Goal: Information Seeking & Learning: Check status

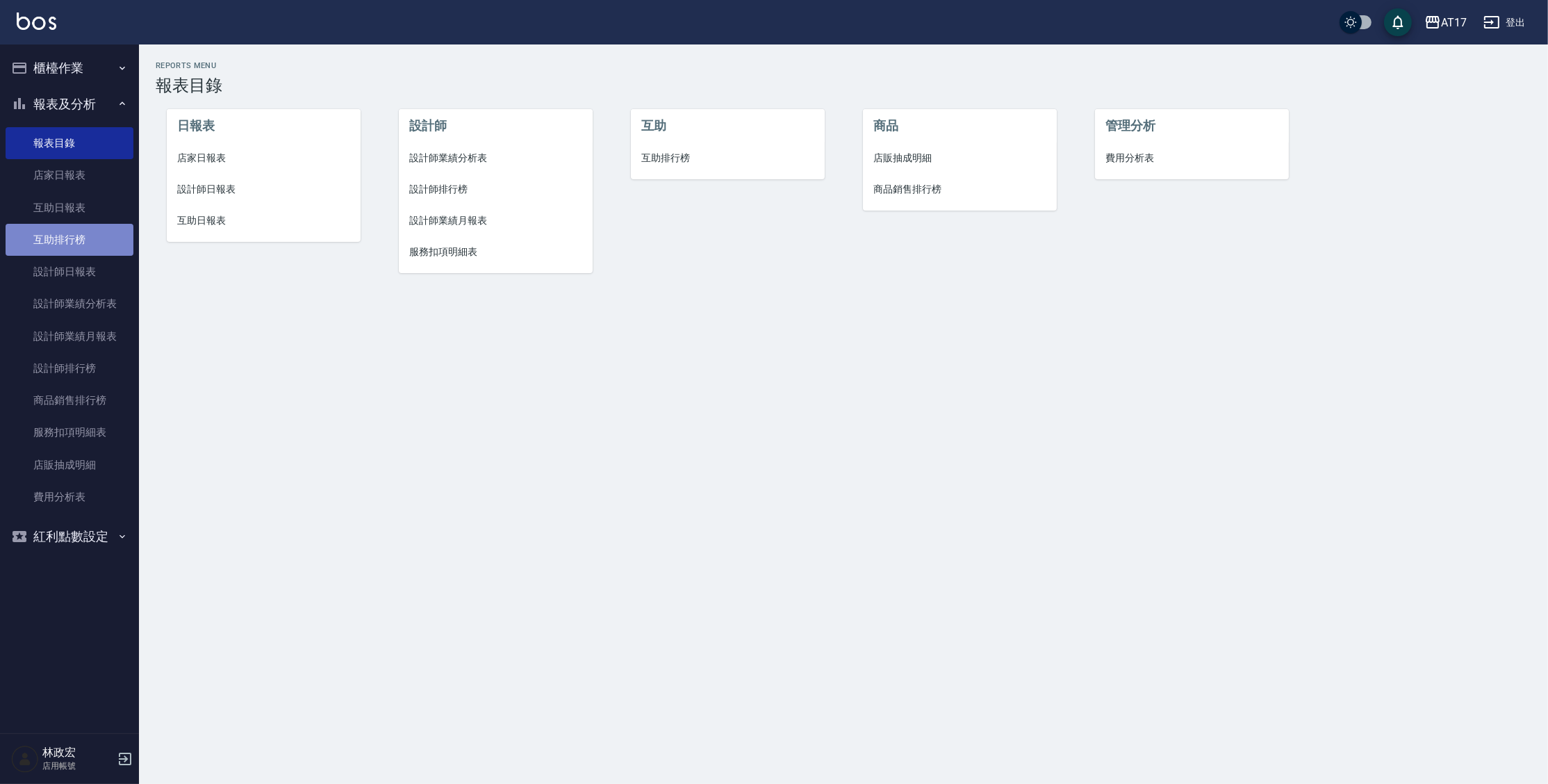
click at [66, 245] on link "互助排行榜" at bounding box center [69, 239] width 128 height 32
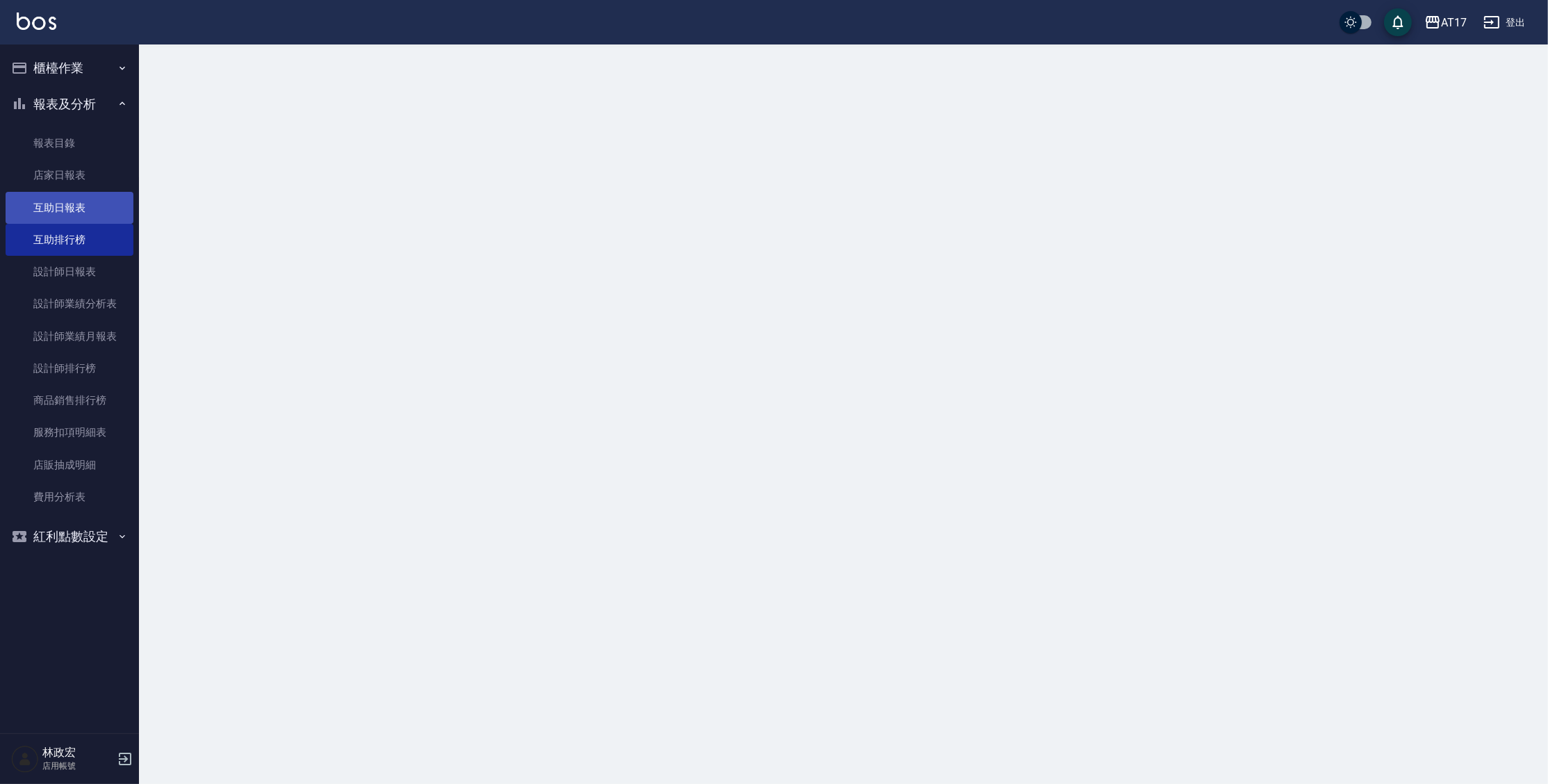
click at [81, 206] on link "互助日報表" at bounding box center [69, 207] width 128 height 32
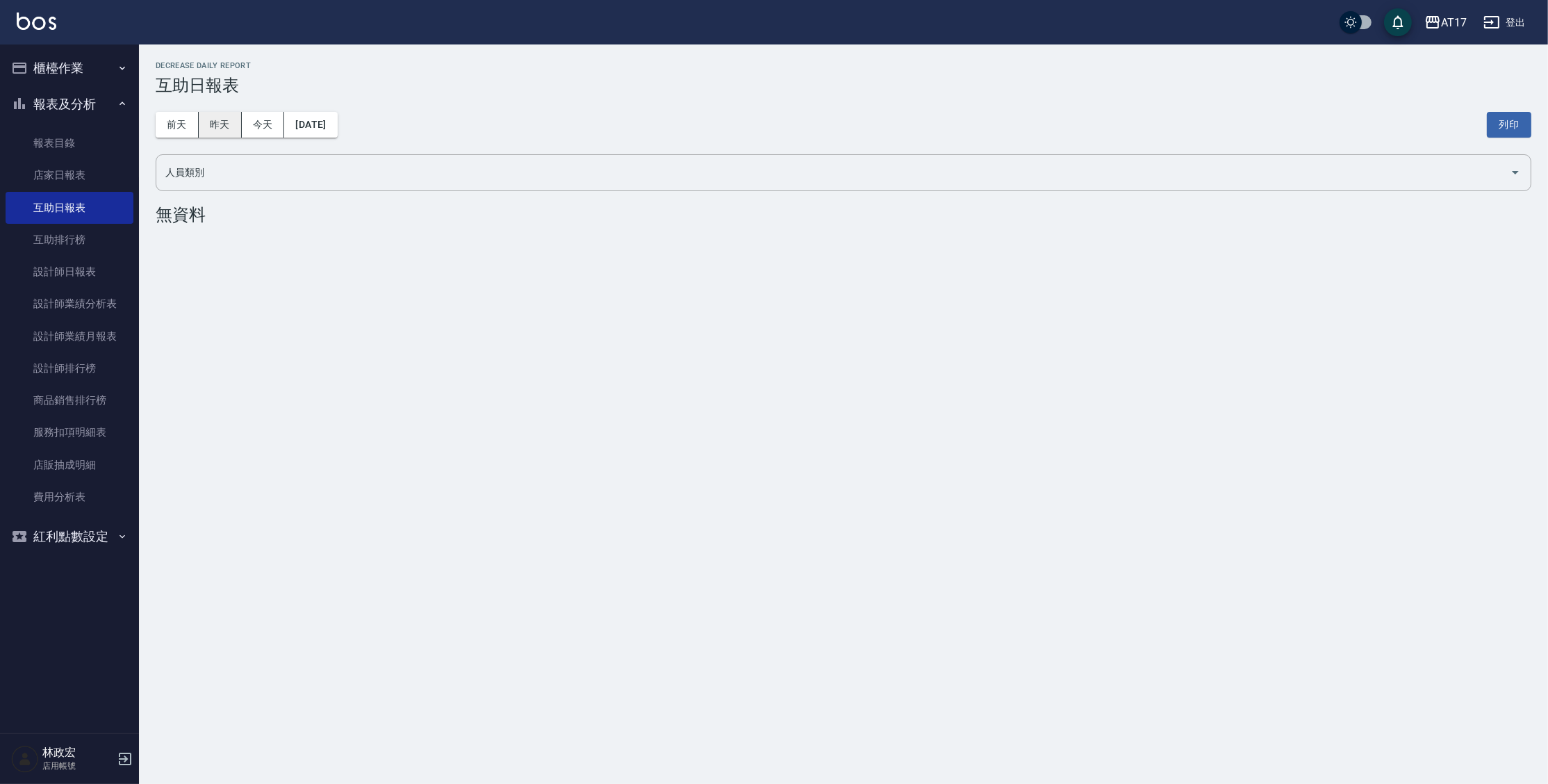
click at [210, 135] on button "昨天" at bounding box center [220, 125] width 43 height 25
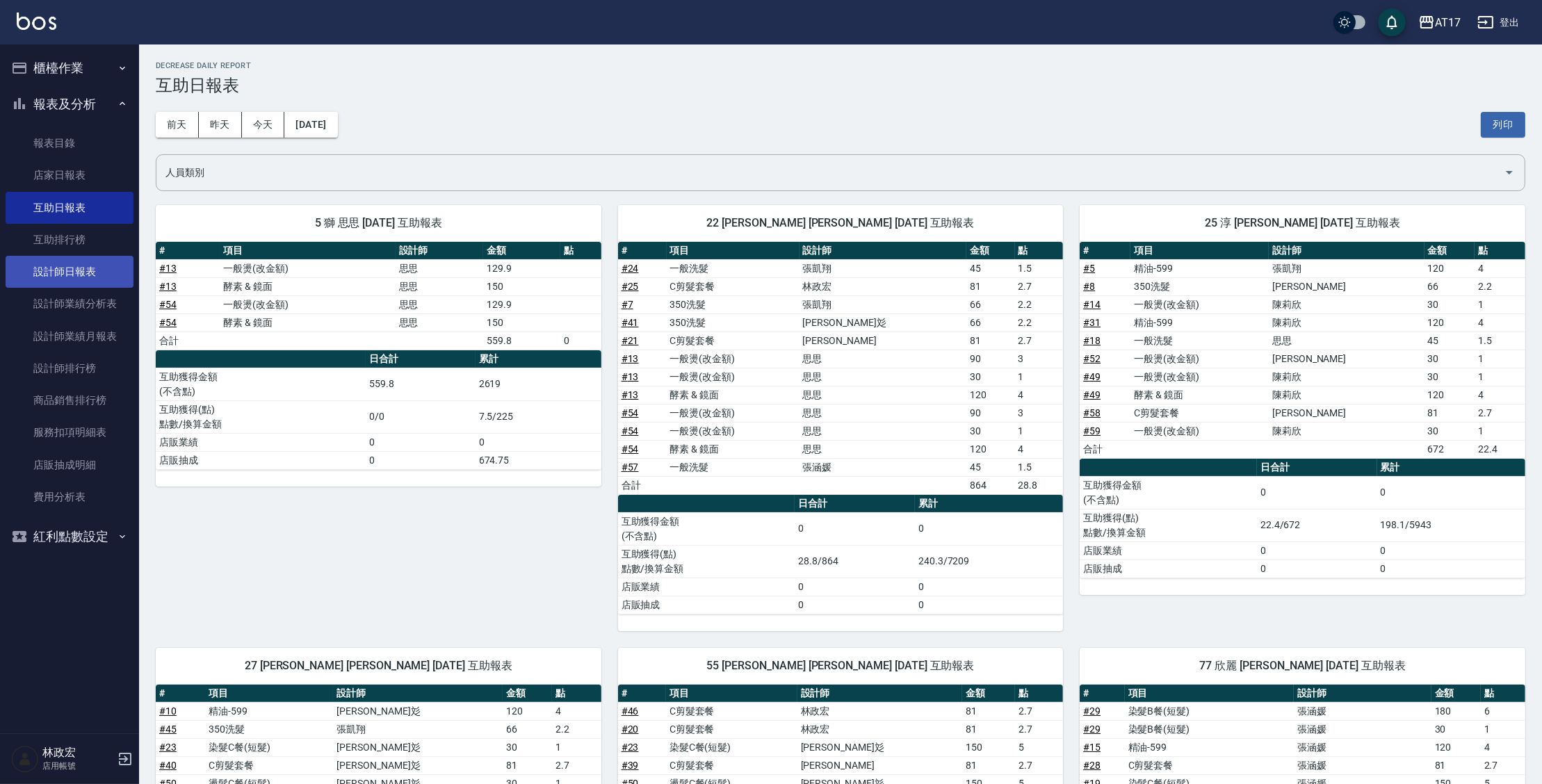
click at [108, 269] on link "設計師日報表" at bounding box center [69, 271] width 128 height 32
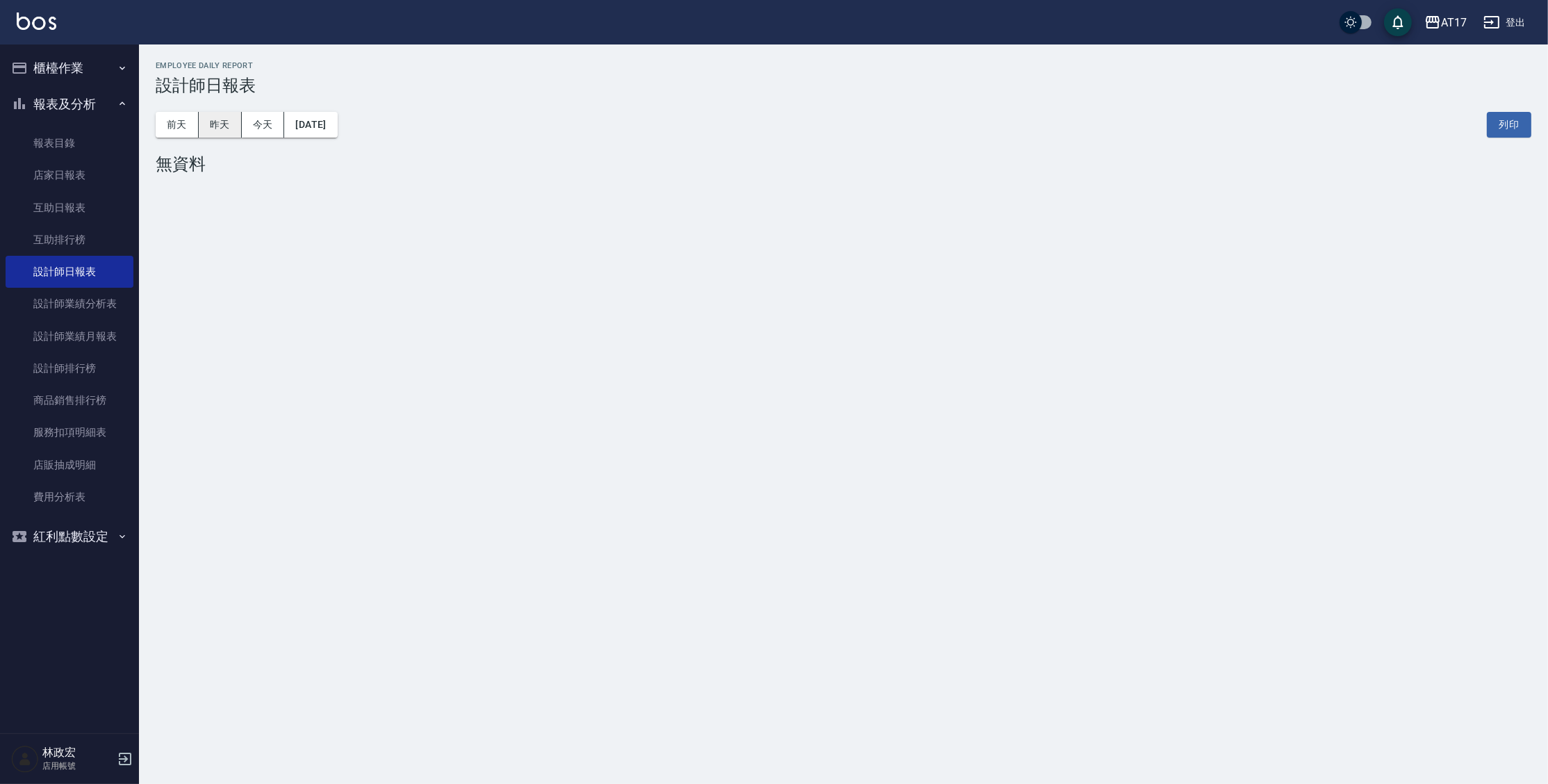
drag, startPoint x: 228, startPoint y: 108, endPoint x: 225, endPoint y: 122, distance: 14.3
click at [228, 112] on div "[DATE] [DATE] [DATE] [DATE] 列印" at bounding box center [843, 125] width 1376 height 59
click at [225, 122] on button "昨天" at bounding box center [220, 125] width 43 height 25
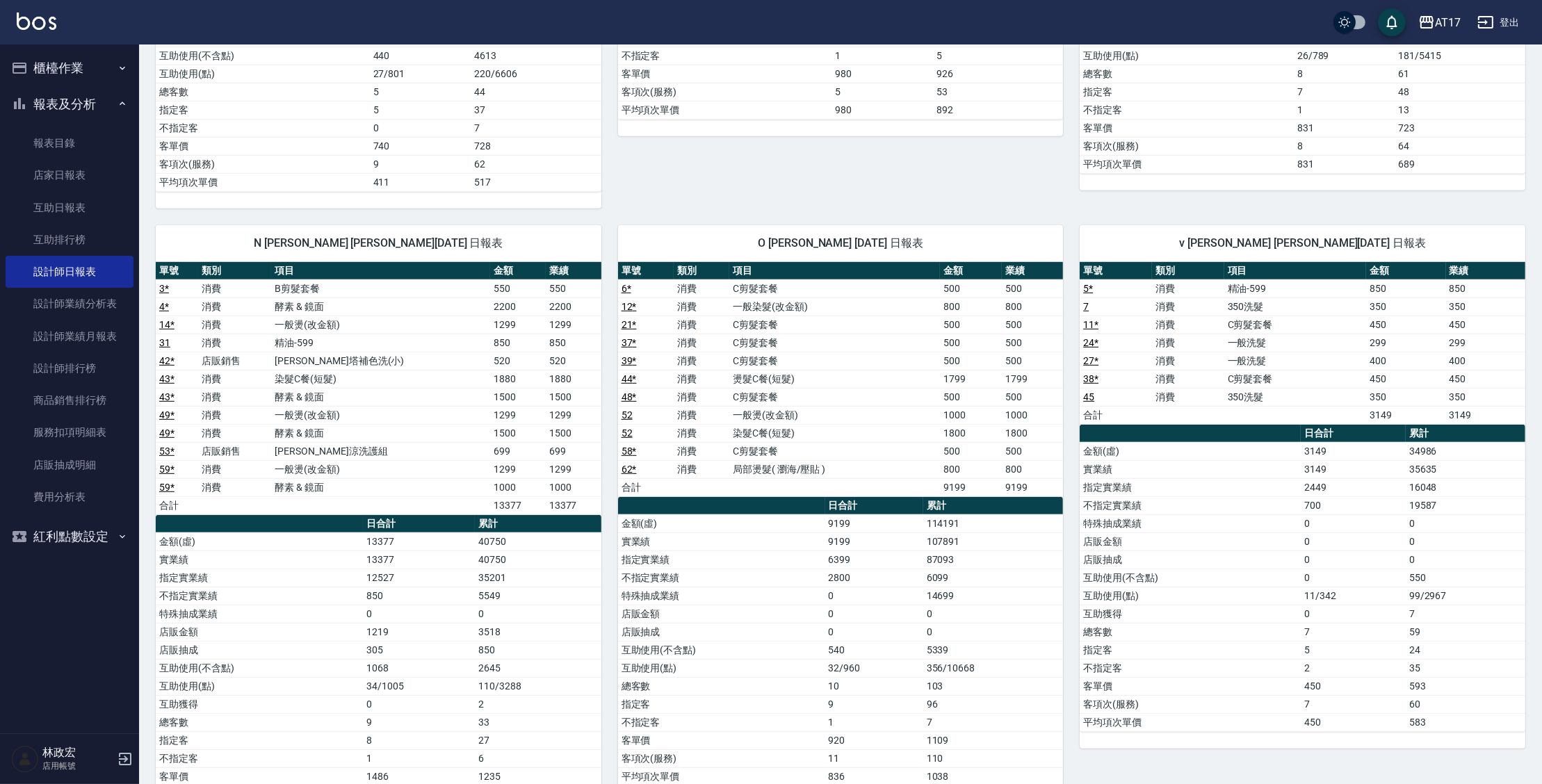
scroll to position [1115, 0]
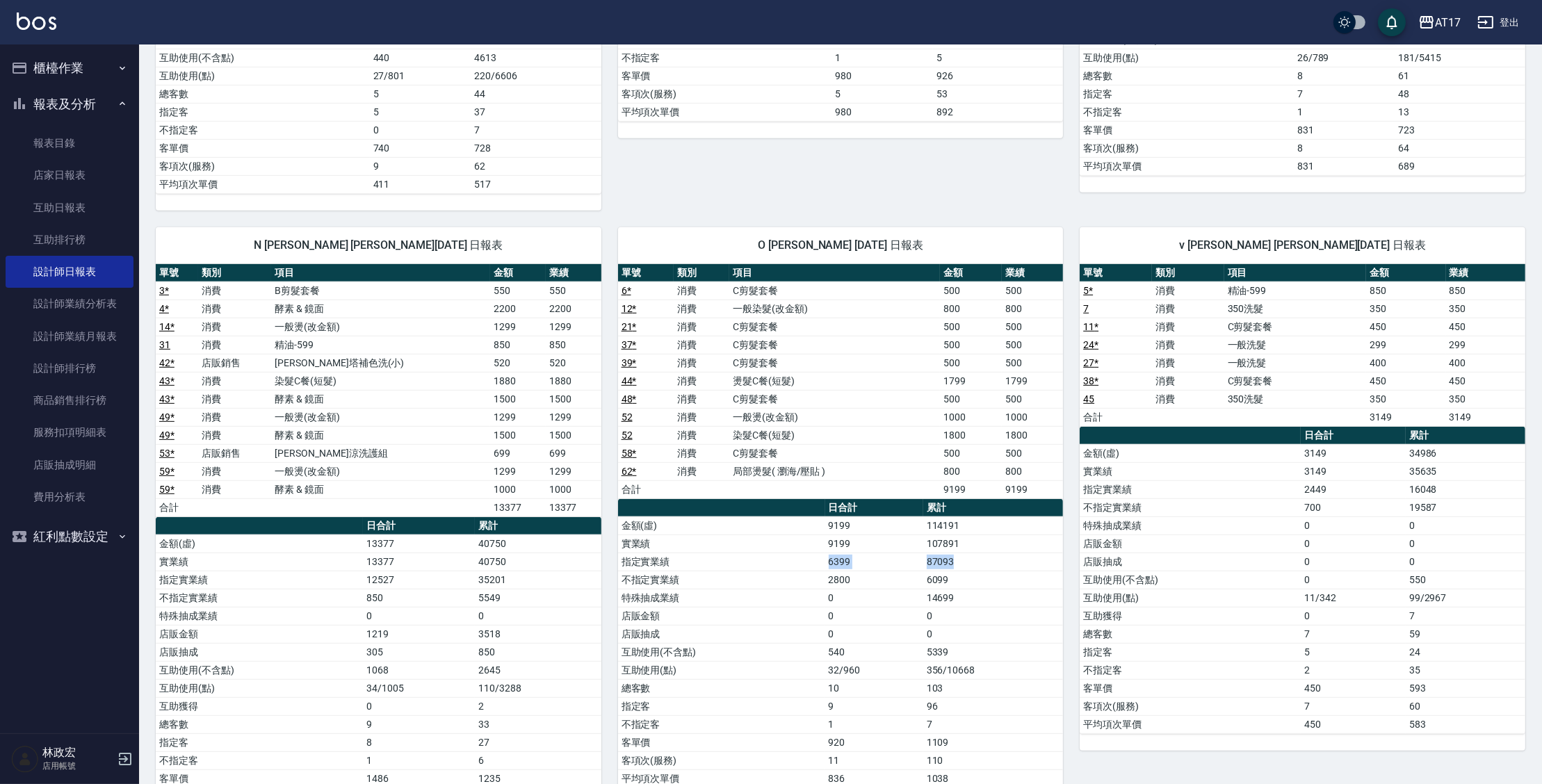
drag, startPoint x: 959, startPoint y: 558, endPoint x: 878, endPoint y: 544, distance: 82.2
click at [879, 546] on tbody "金額(虛) 9199 114191 實業績 9199 107891 指定實業績 6399 87093 不指定實業績 2800 6099 特殊抽成業績 0 14…" at bounding box center [841, 652] width 446 height 271
click at [878, 544] on td "9199" at bounding box center [874, 544] width 98 height 18
click at [928, 558] on td "87093" at bounding box center [993, 561] width 140 height 18
drag, startPoint x: 921, startPoint y: 558, endPoint x: 1005, endPoint y: 556, distance: 84.0
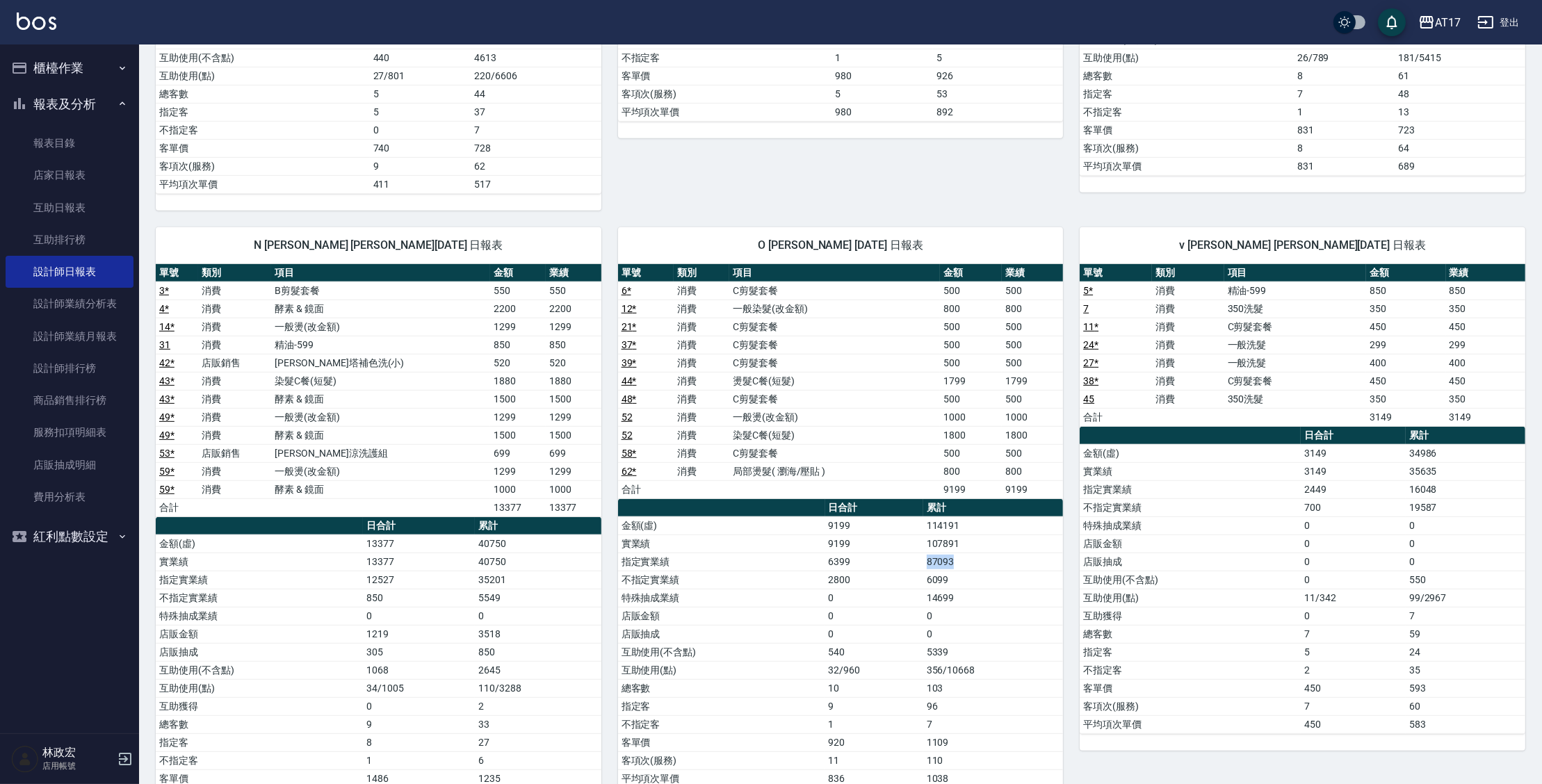
click at [1004, 556] on tr "指定實業績 6399 87093" at bounding box center [841, 561] width 446 height 18
click at [1006, 555] on td "87093" at bounding box center [993, 561] width 140 height 18
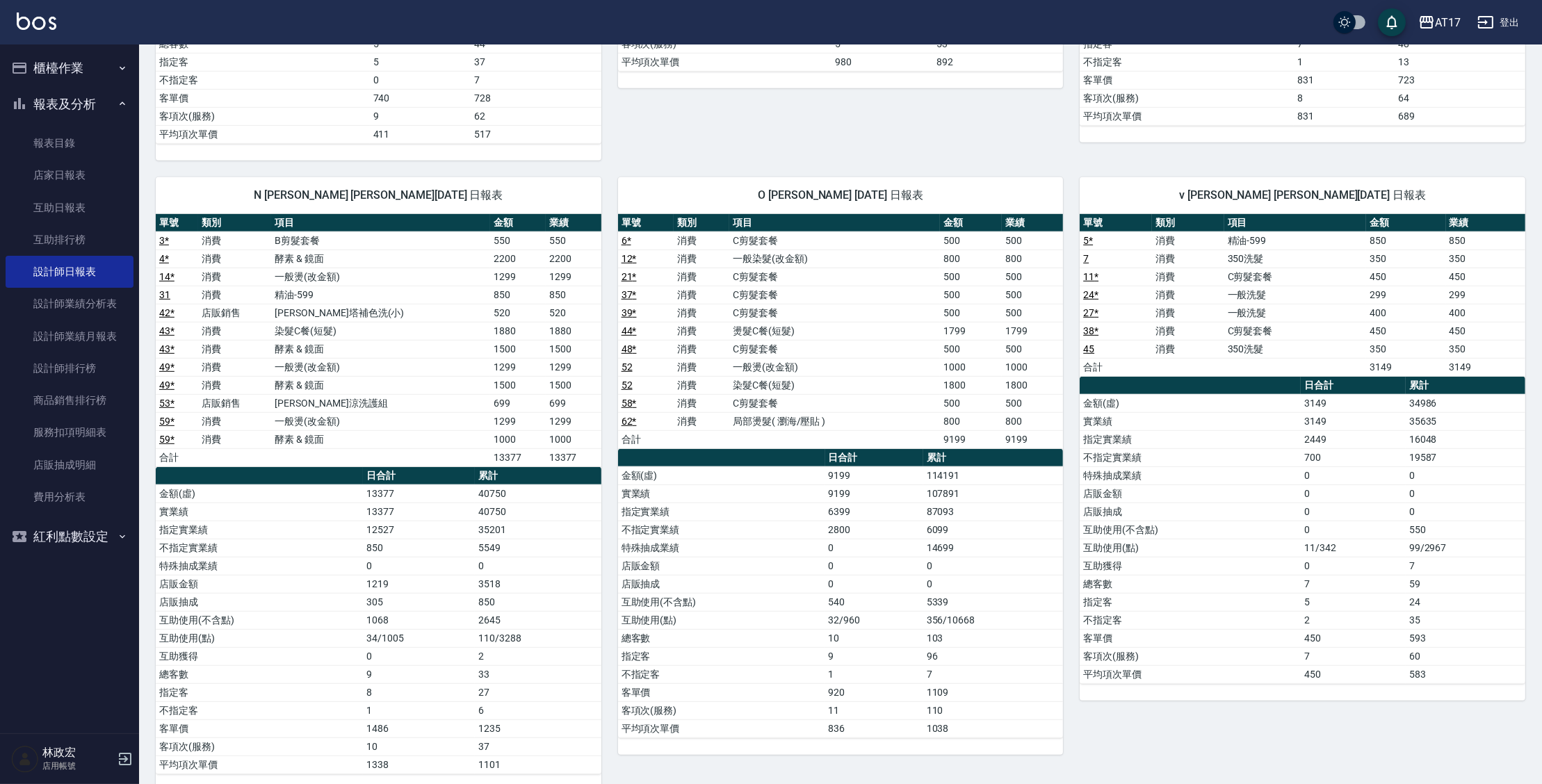
scroll to position [1167, 0]
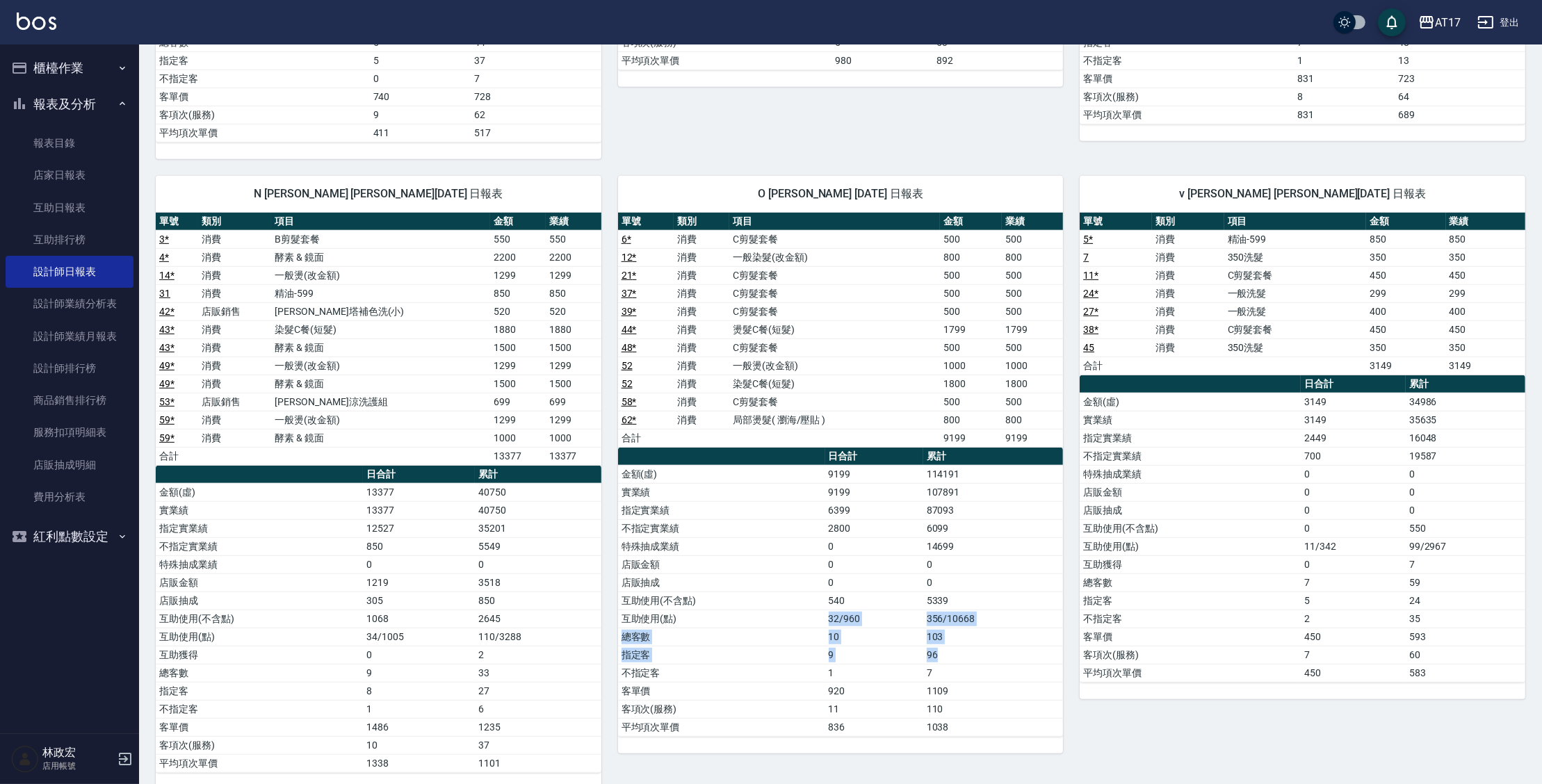
drag, startPoint x: 952, startPoint y: 655, endPoint x: 779, endPoint y: 616, distance: 177.3
click at [778, 618] on tbody "金額(虛) 9199 114191 實業績 9199 107891 指定實業績 6399 87093 不指定實業績 2800 6099 特殊抽成業績 0 14…" at bounding box center [841, 600] width 446 height 271
click at [781, 614] on td "互助使用(點)" at bounding box center [721, 618] width 207 height 18
drag, startPoint x: 932, startPoint y: 537, endPoint x: 992, endPoint y: 563, distance: 65.4
click at [988, 562] on tbody "金額(虛) 9199 114191 實業績 9199 107891 指定實業績 6399 87093 不指定實業績 2800 6099 特殊抽成業績 0 14…" at bounding box center [841, 600] width 446 height 271
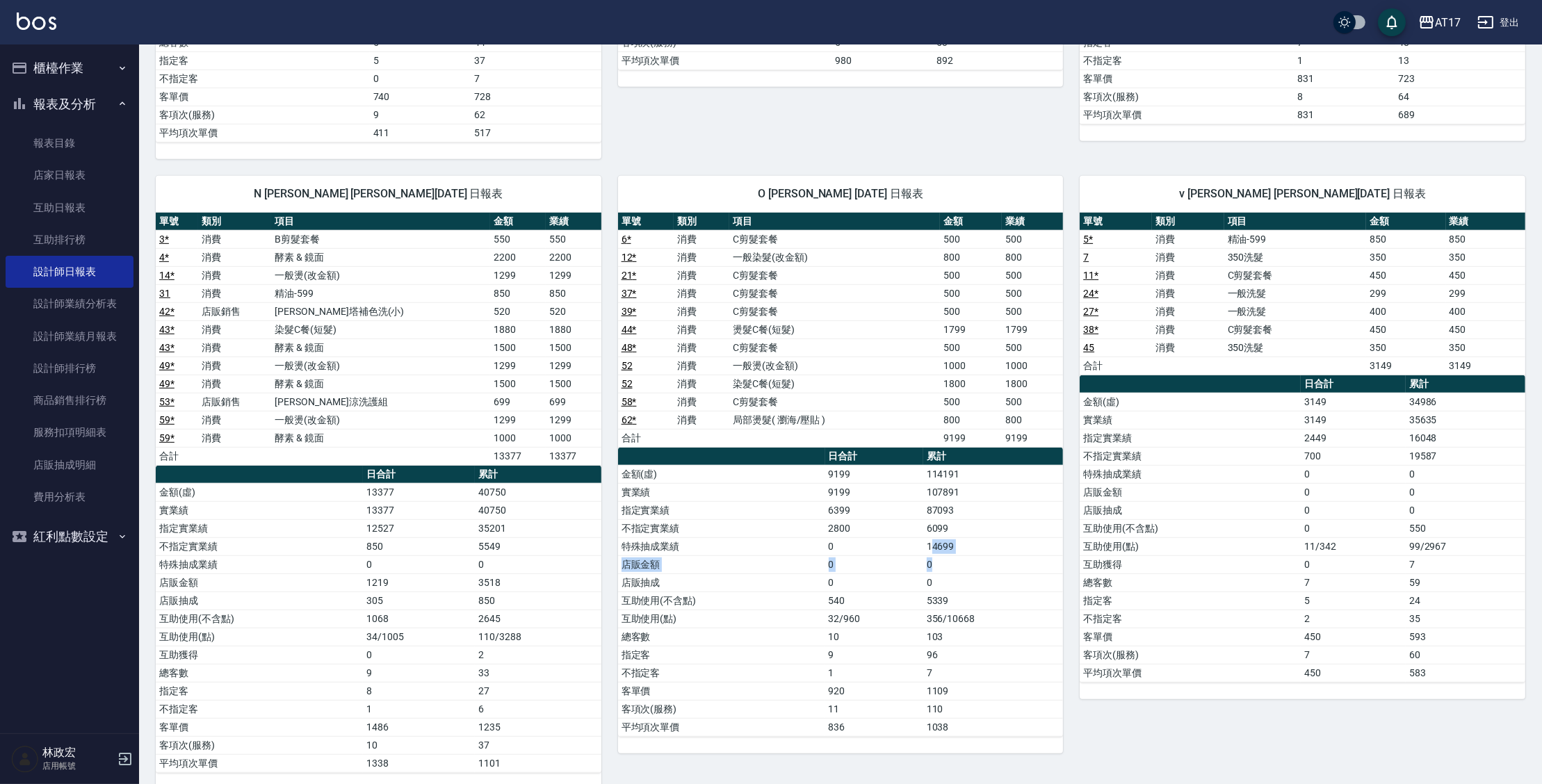
drag, startPoint x: 997, startPoint y: 564, endPoint x: 701, endPoint y: 558, distance: 296.1
click at [996, 564] on td "0" at bounding box center [993, 564] width 140 height 18
click at [87, 271] on link "設計師日報表" at bounding box center [69, 271] width 128 height 32
click at [106, 339] on link "設計師業績月報表" at bounding box center [69, 336] width 128 height 32
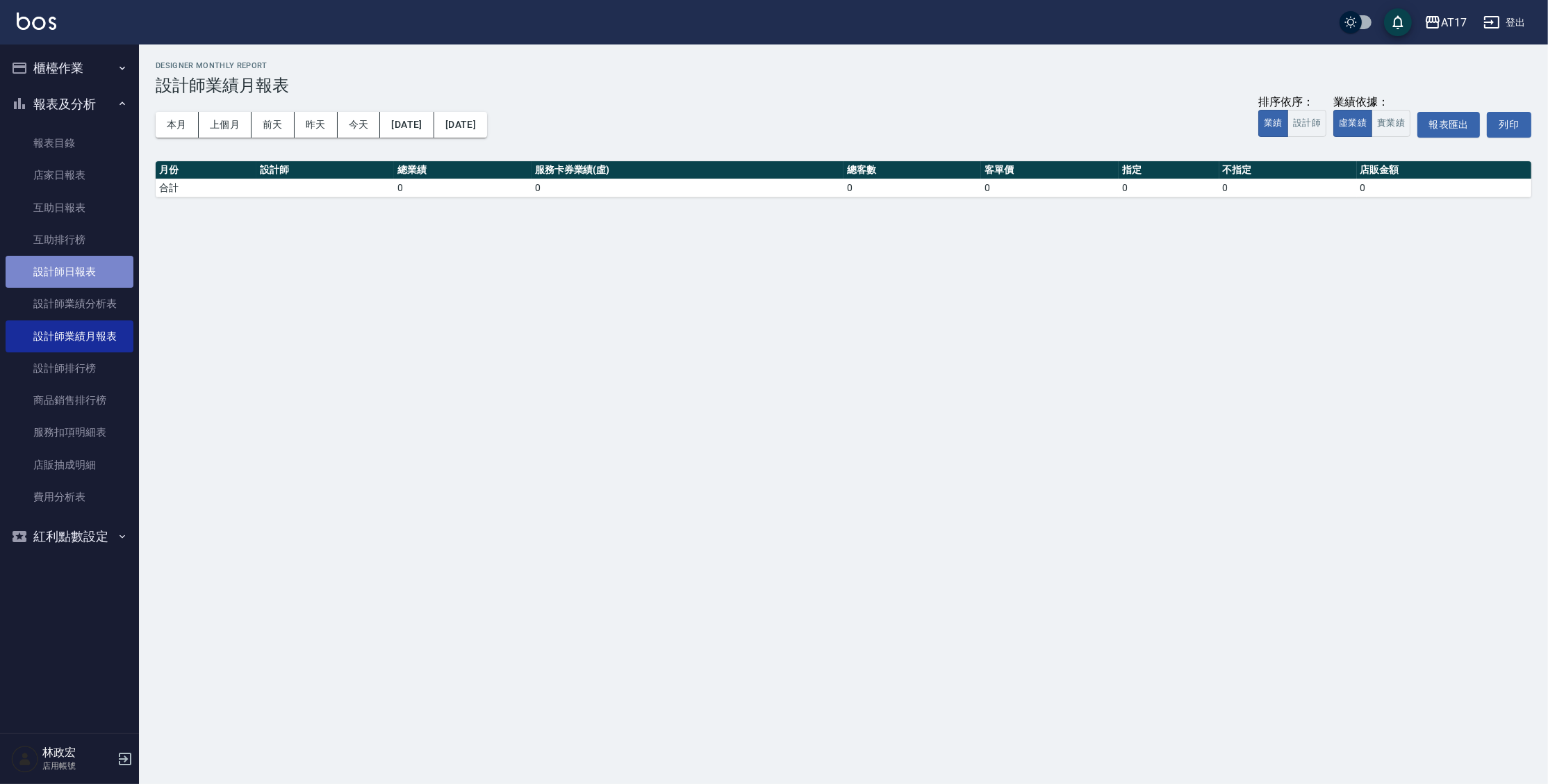
click at [103, 271] on link "設計師日報表" at bounding box center [69, 271] width 128 height 32
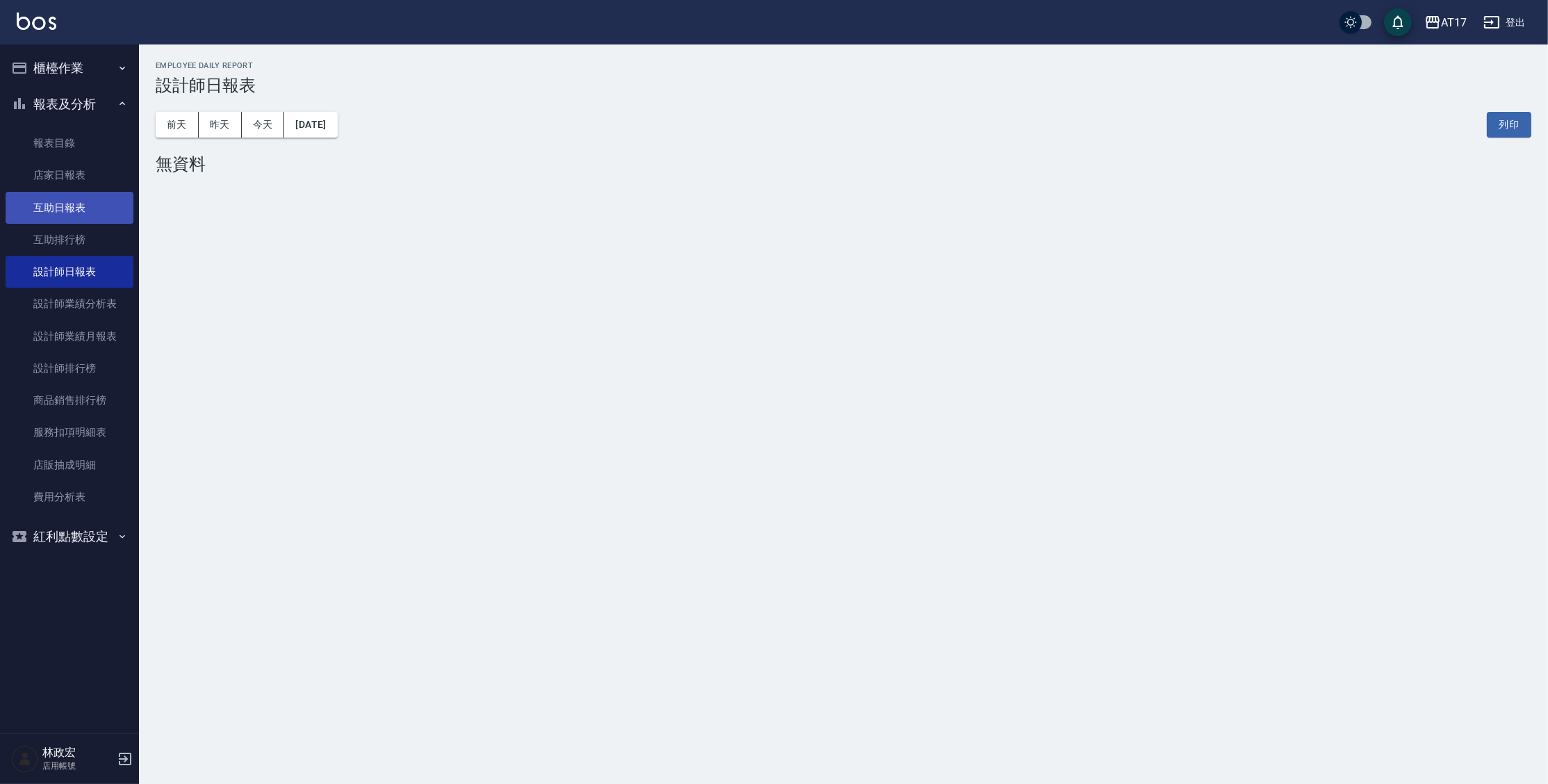
click at [75, 200] on link "互助日報表" at bounding box center [69, 207] width 128 height 32
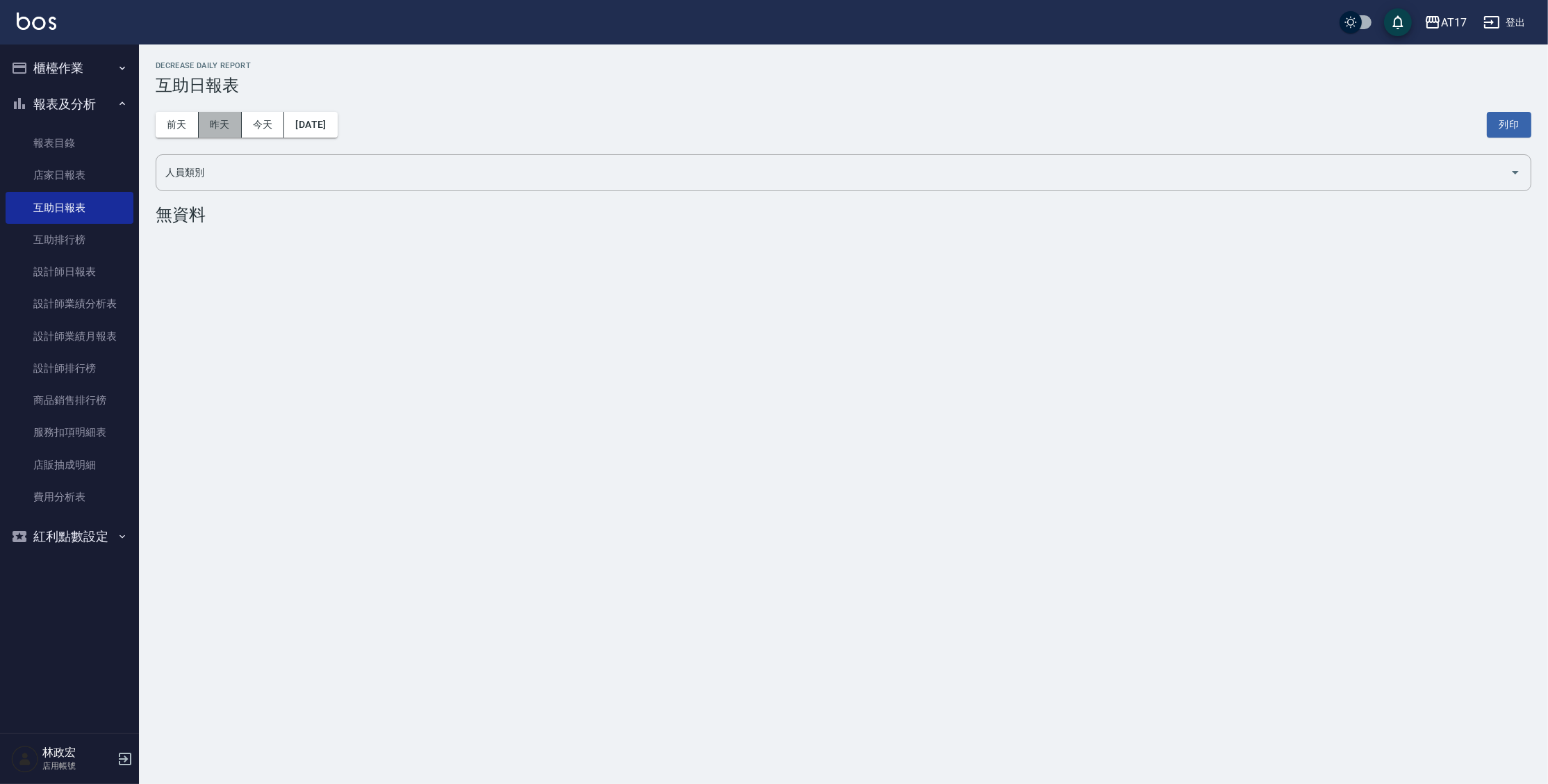
click at [217, 130] on button "昨天" at bounding box center [220, 125] width 43 height 25
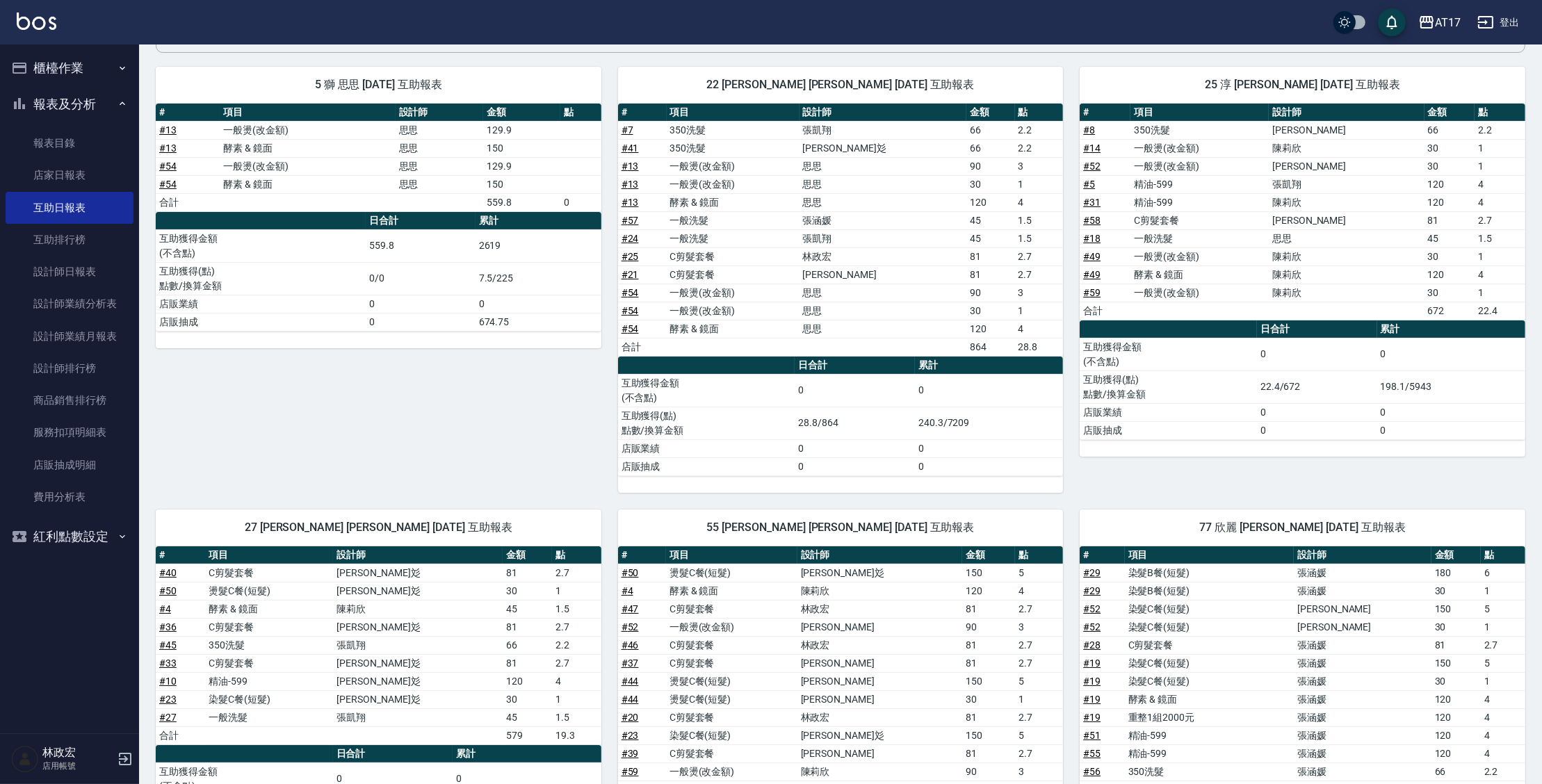
scroll to position [141, 0]
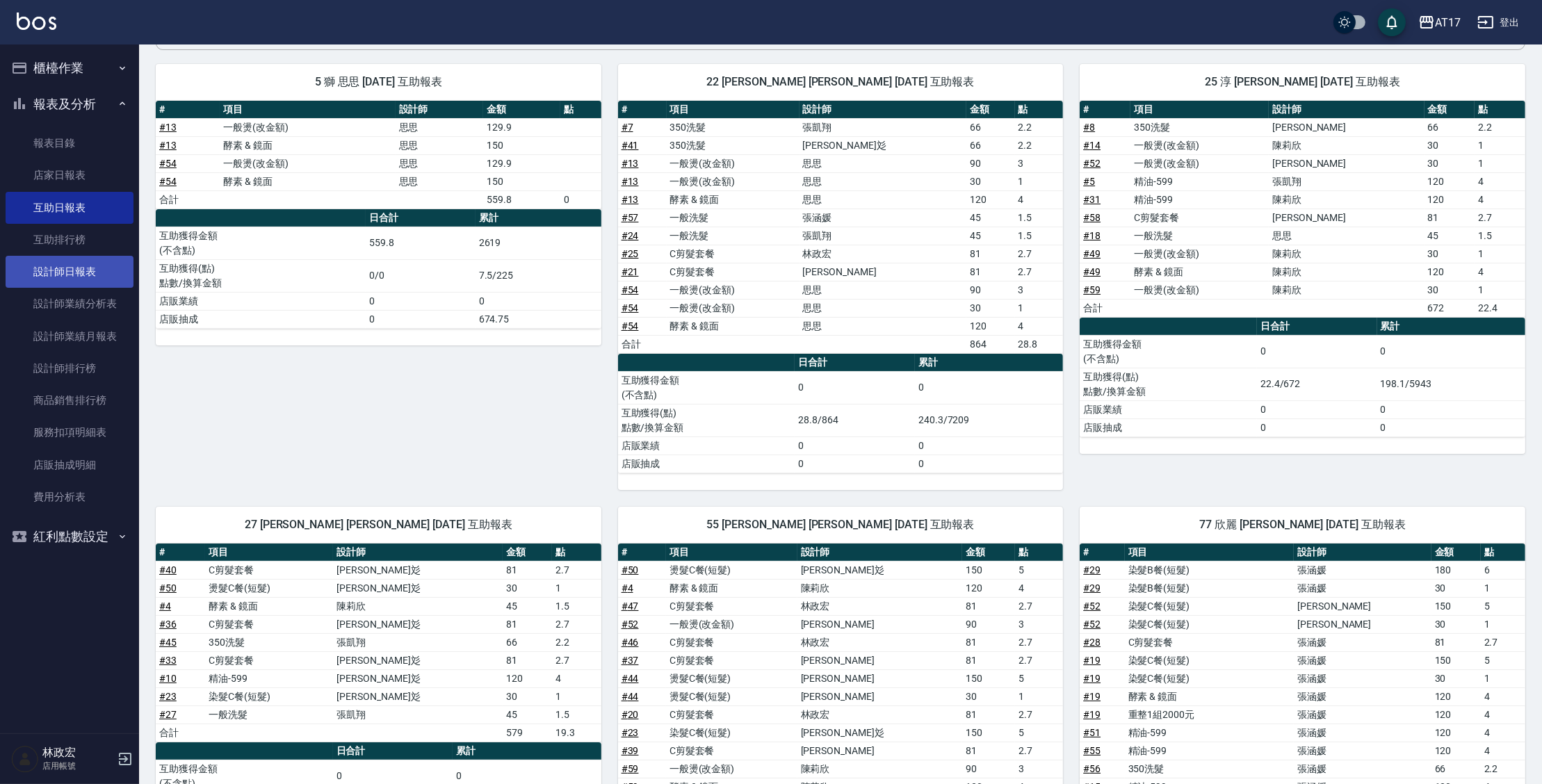
click at [62, 264] on link "設計師日報表" at bounding box center [69, 271] width 128 height 32
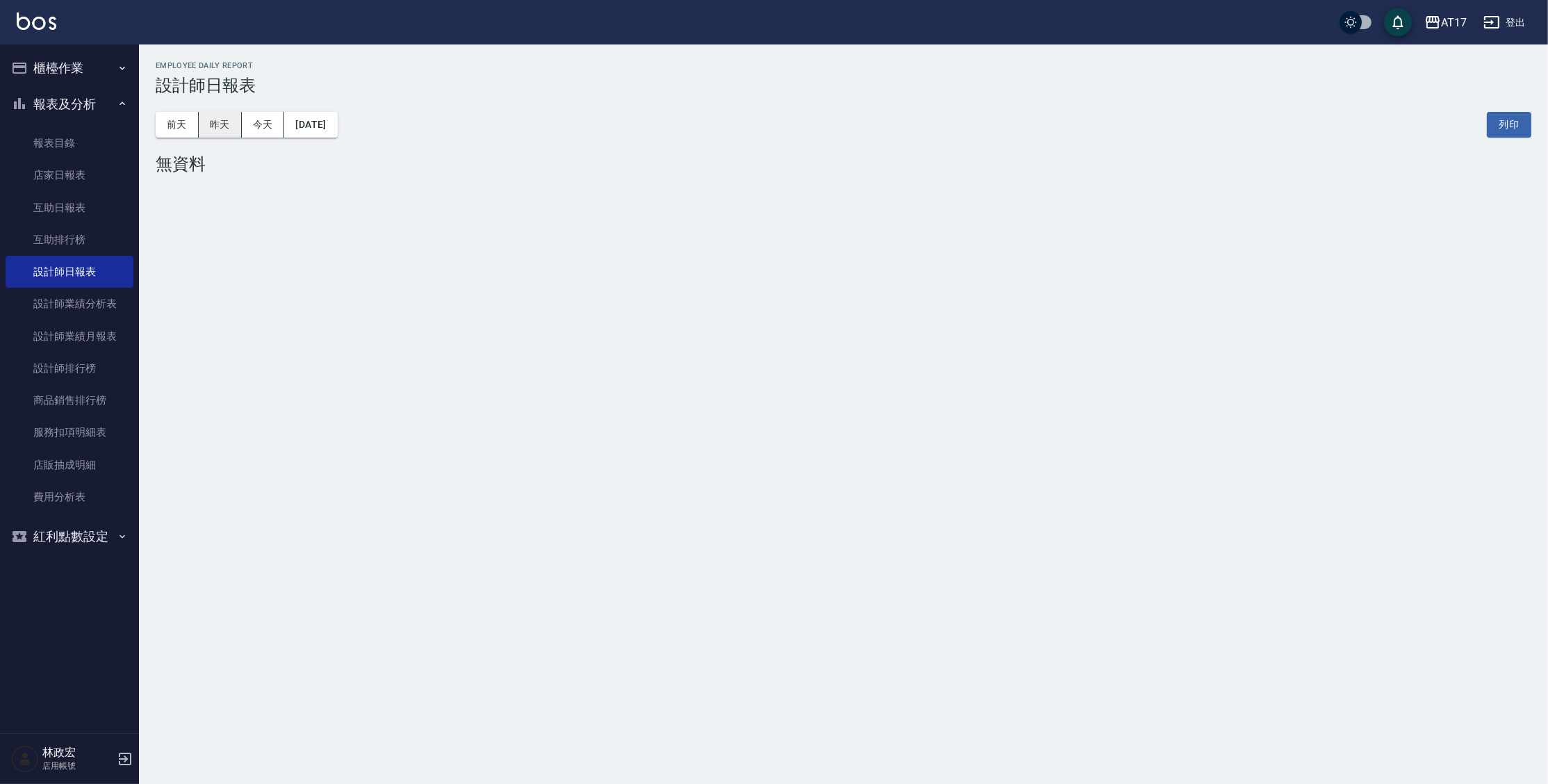
click at [231, 126] on button "昨天" at bounding box center [220, 125] width 43 height 25
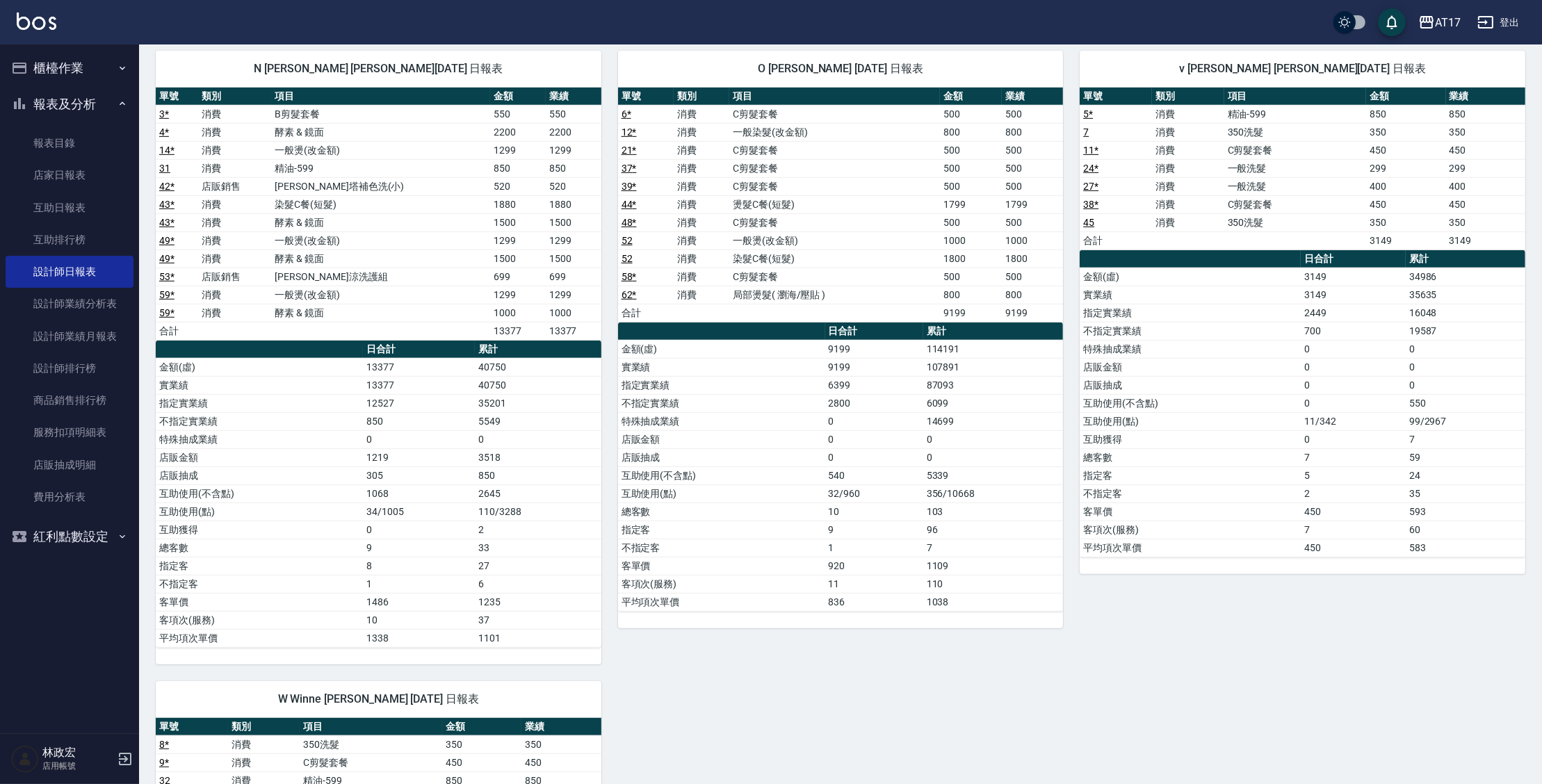
scroll to position [1289, 0]
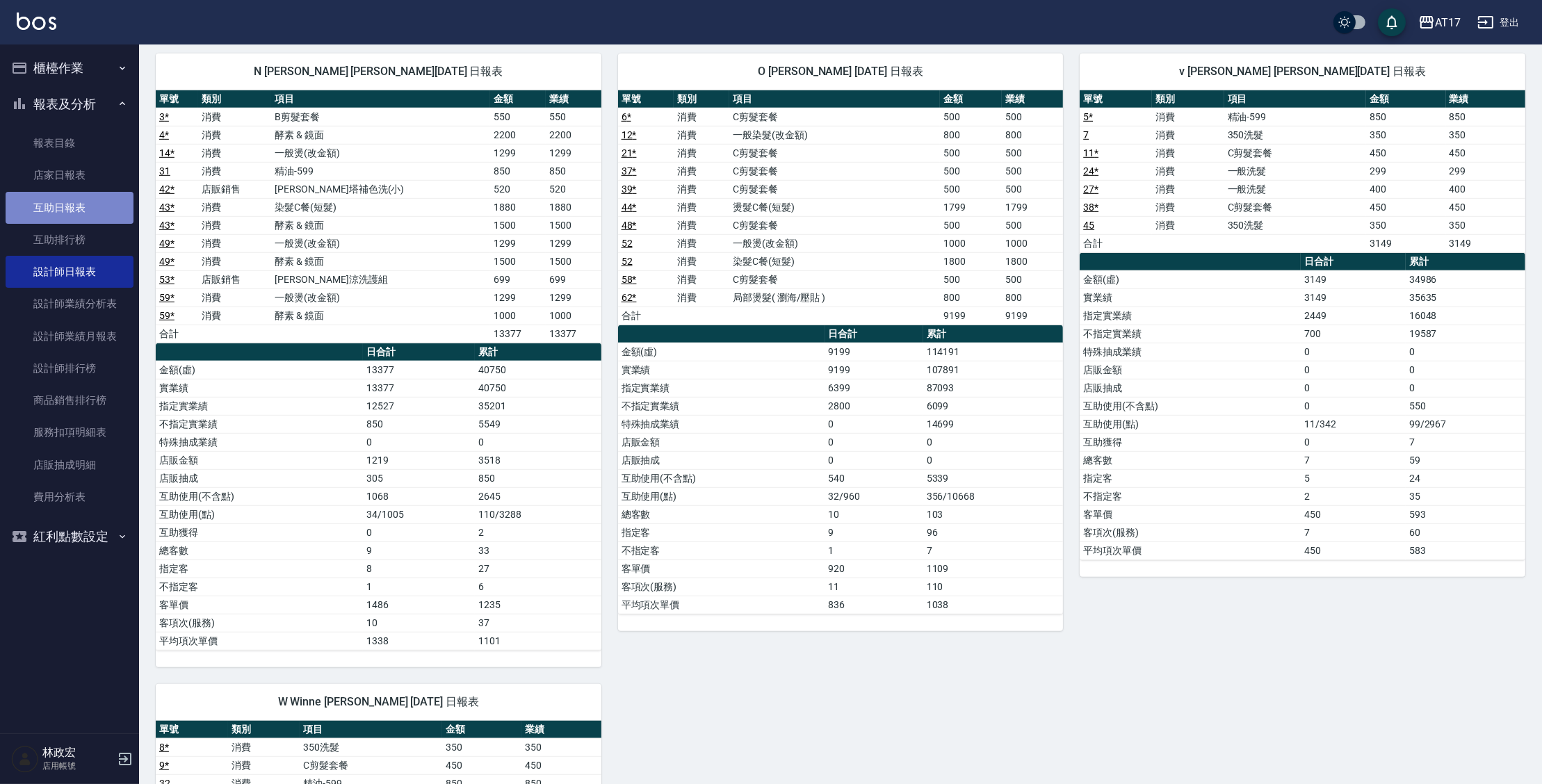
click at [103, 198] on link "互助日報表" at bounding box center [69, 207] width 128 height 32
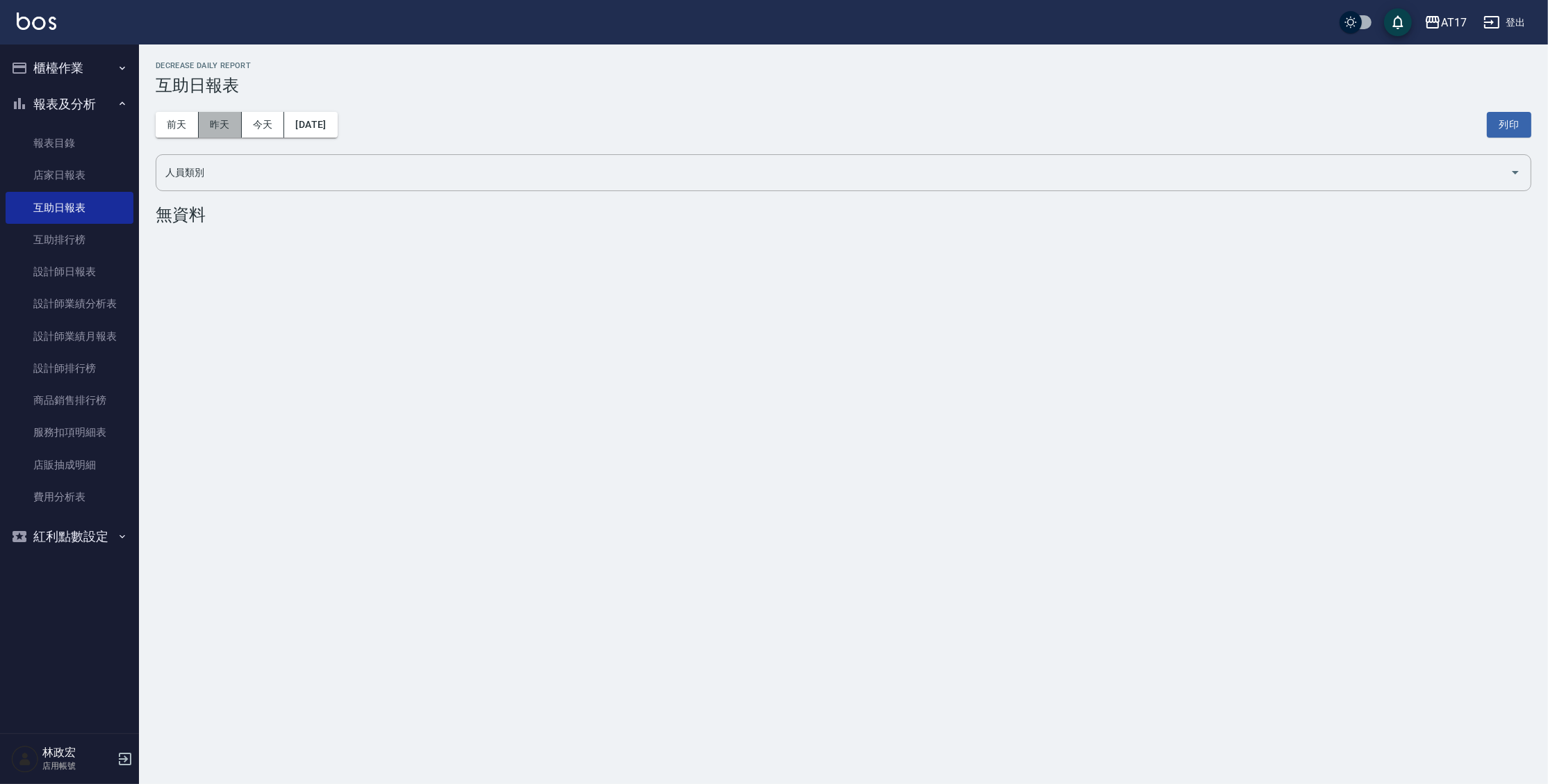
click at [219, 126] on button "昨天" at bounding box center [220, 125] width 43 height 25
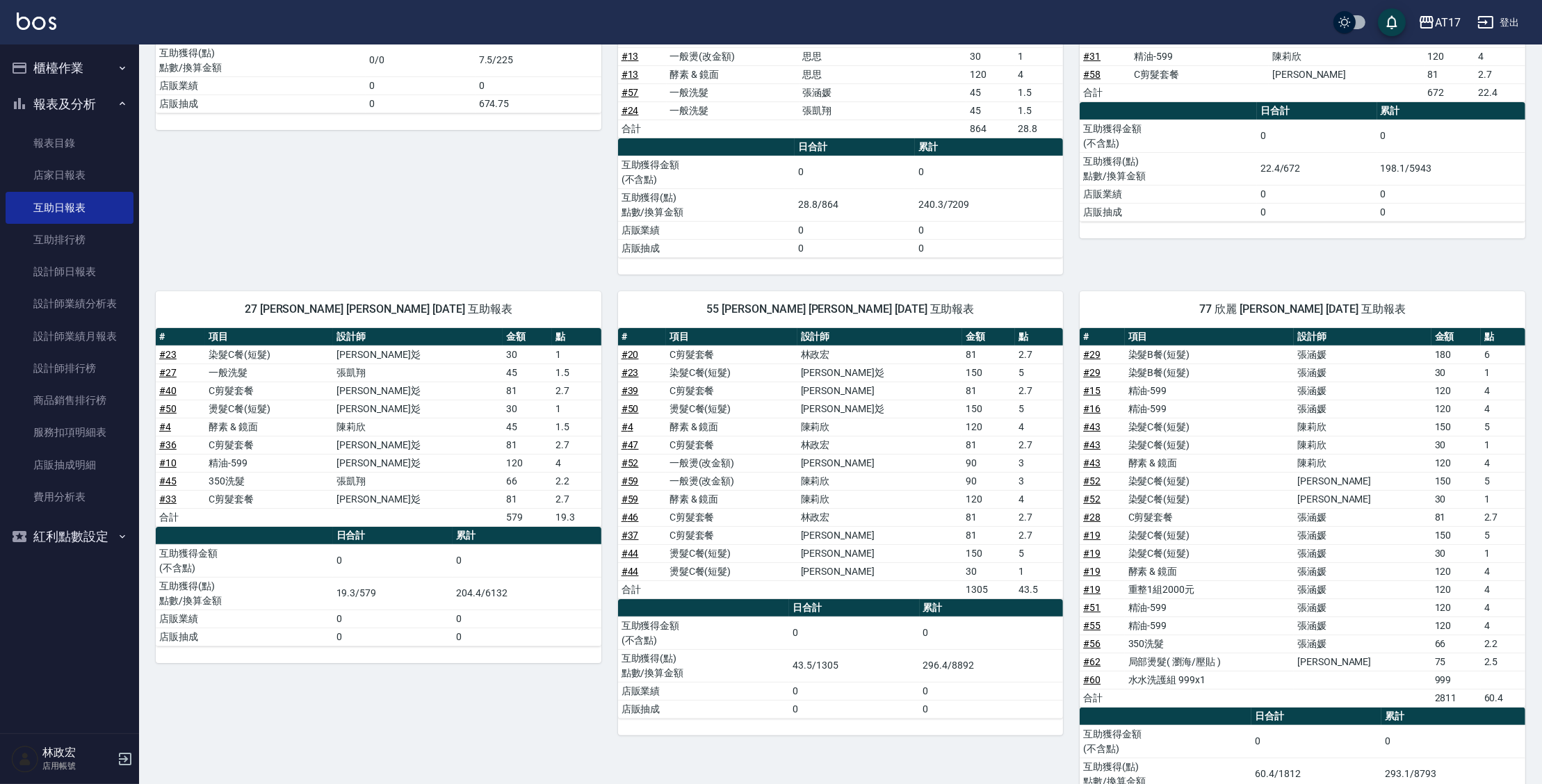
scroll to position [354, 0]
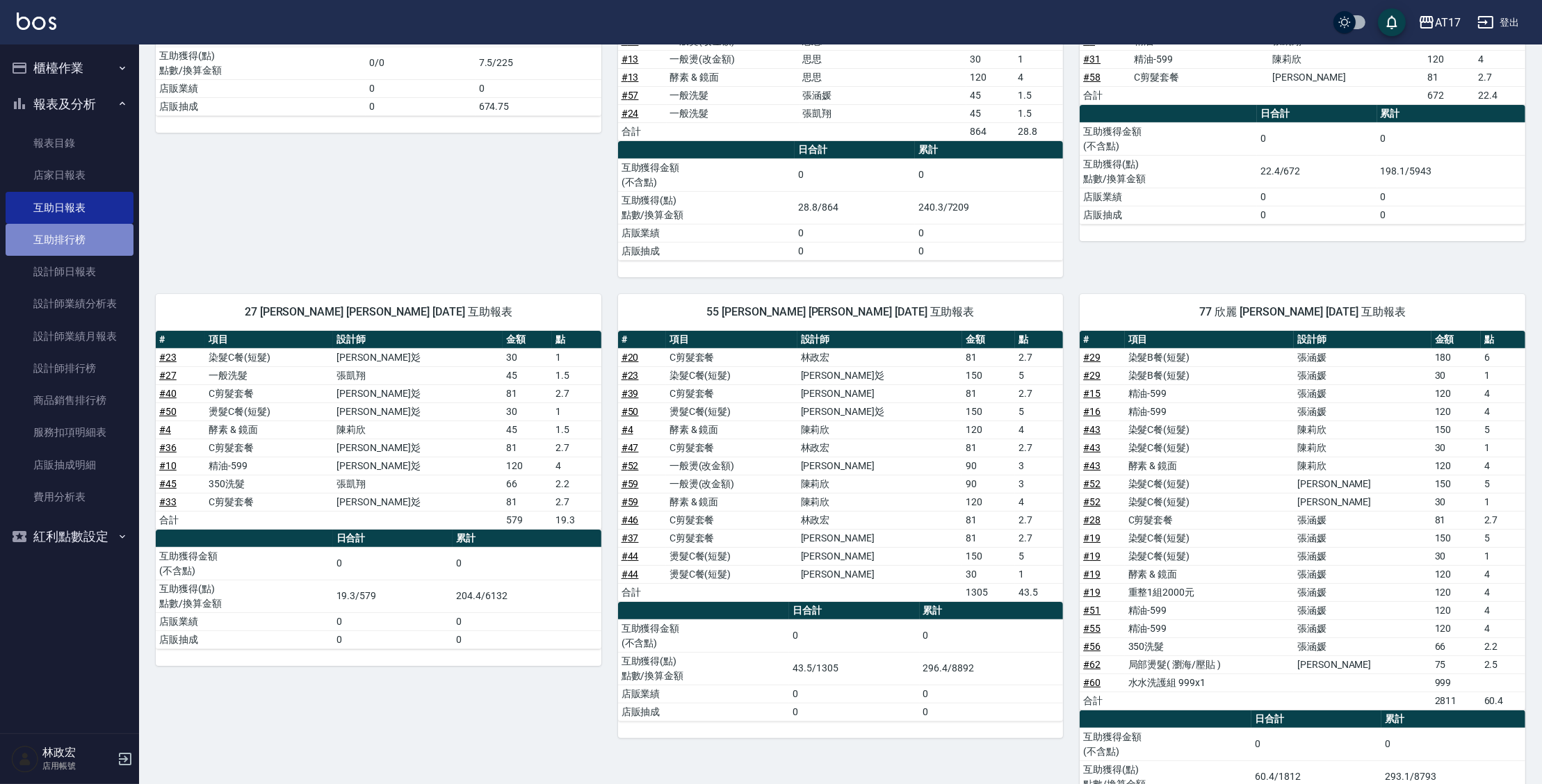
click at [24, 243] on link "互助排行榜" at bounding box center [69, 239] width 128 height 32
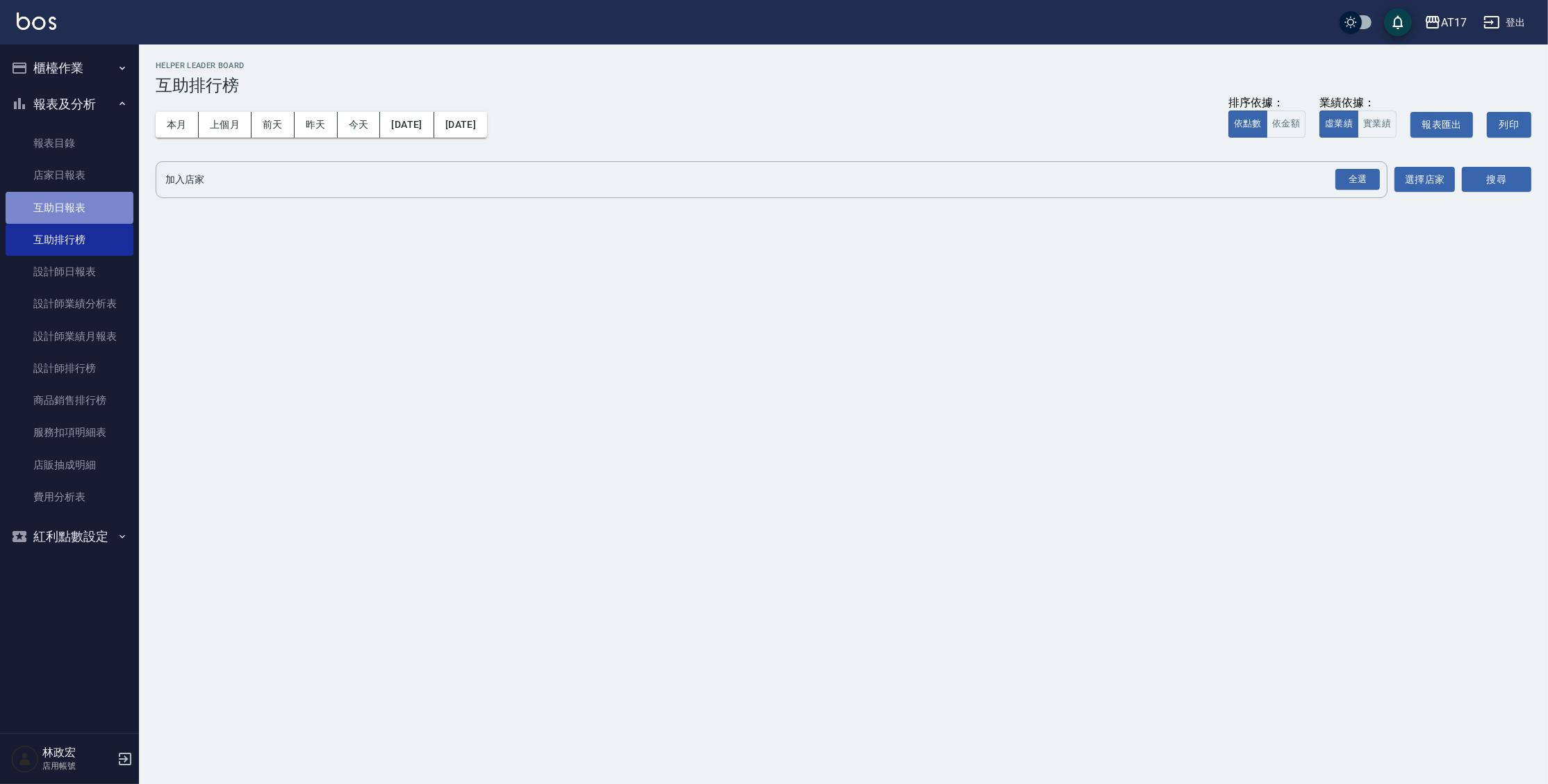
click at [52, 208] on link "互助日報表" at bounding box center [69, 207] width 128 height 32
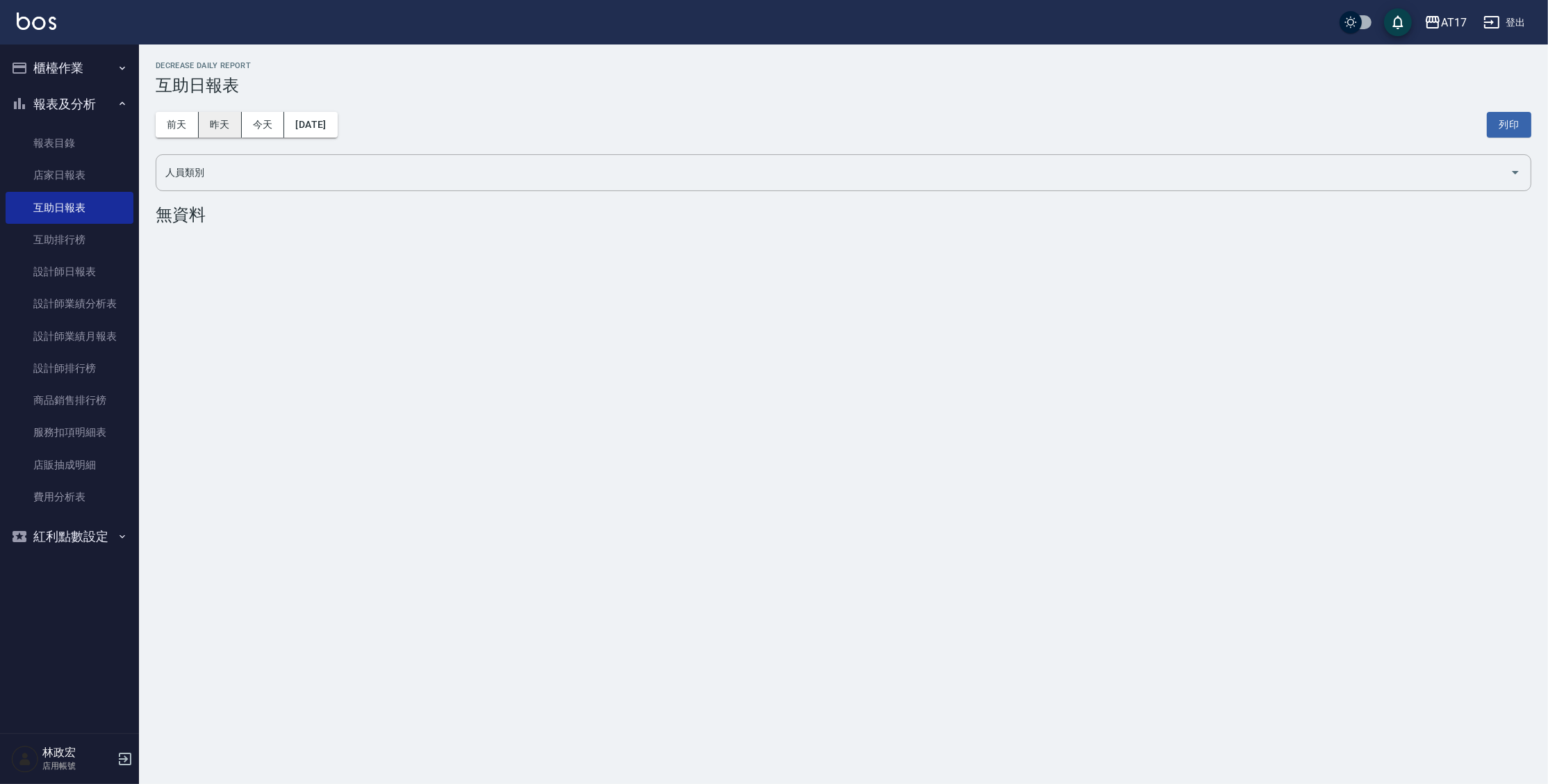
click at [224, 134] on button "昨天" at bounding box center [220, 125] width 43 height 25
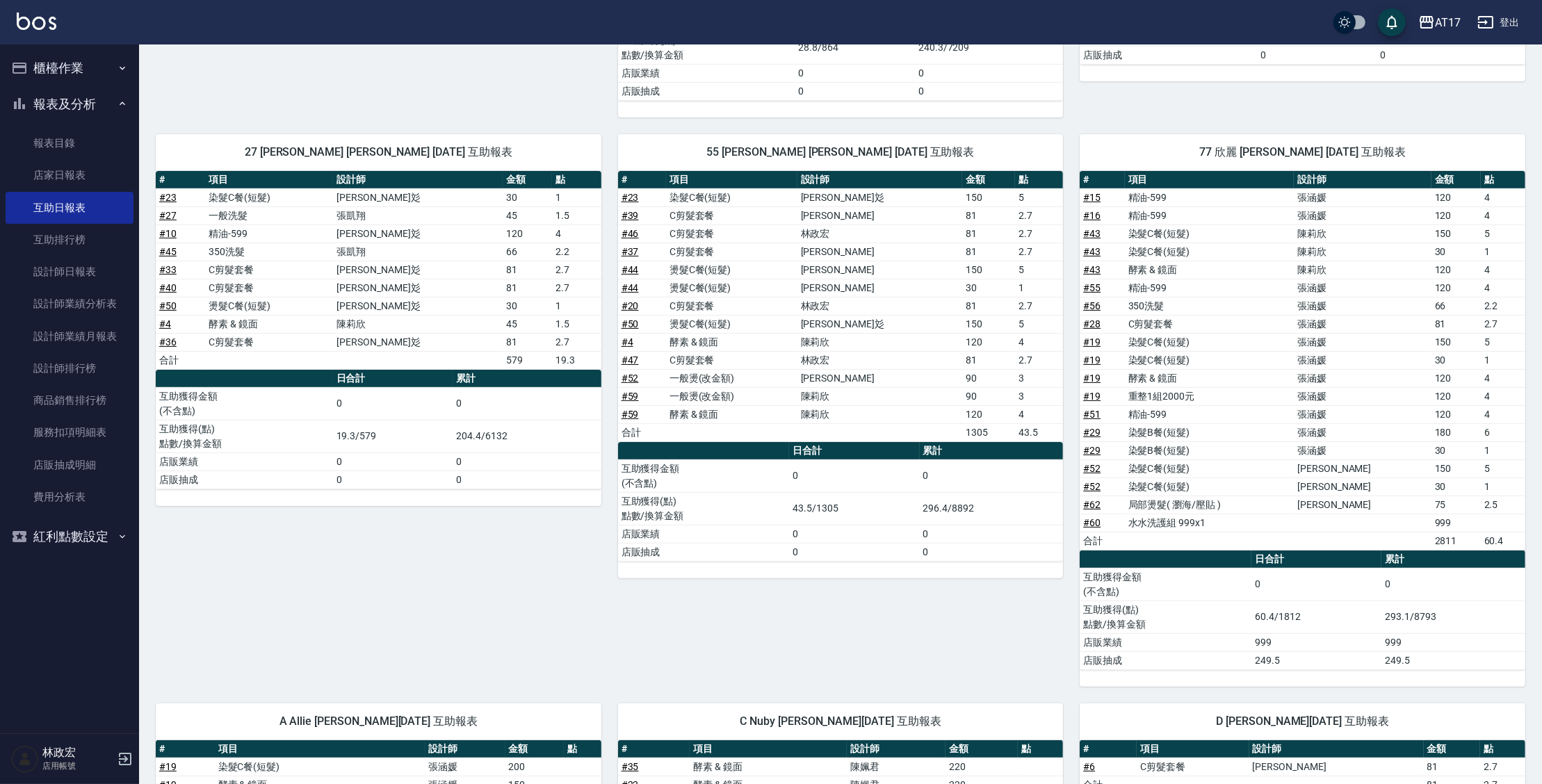
scroll to position [504, 0]
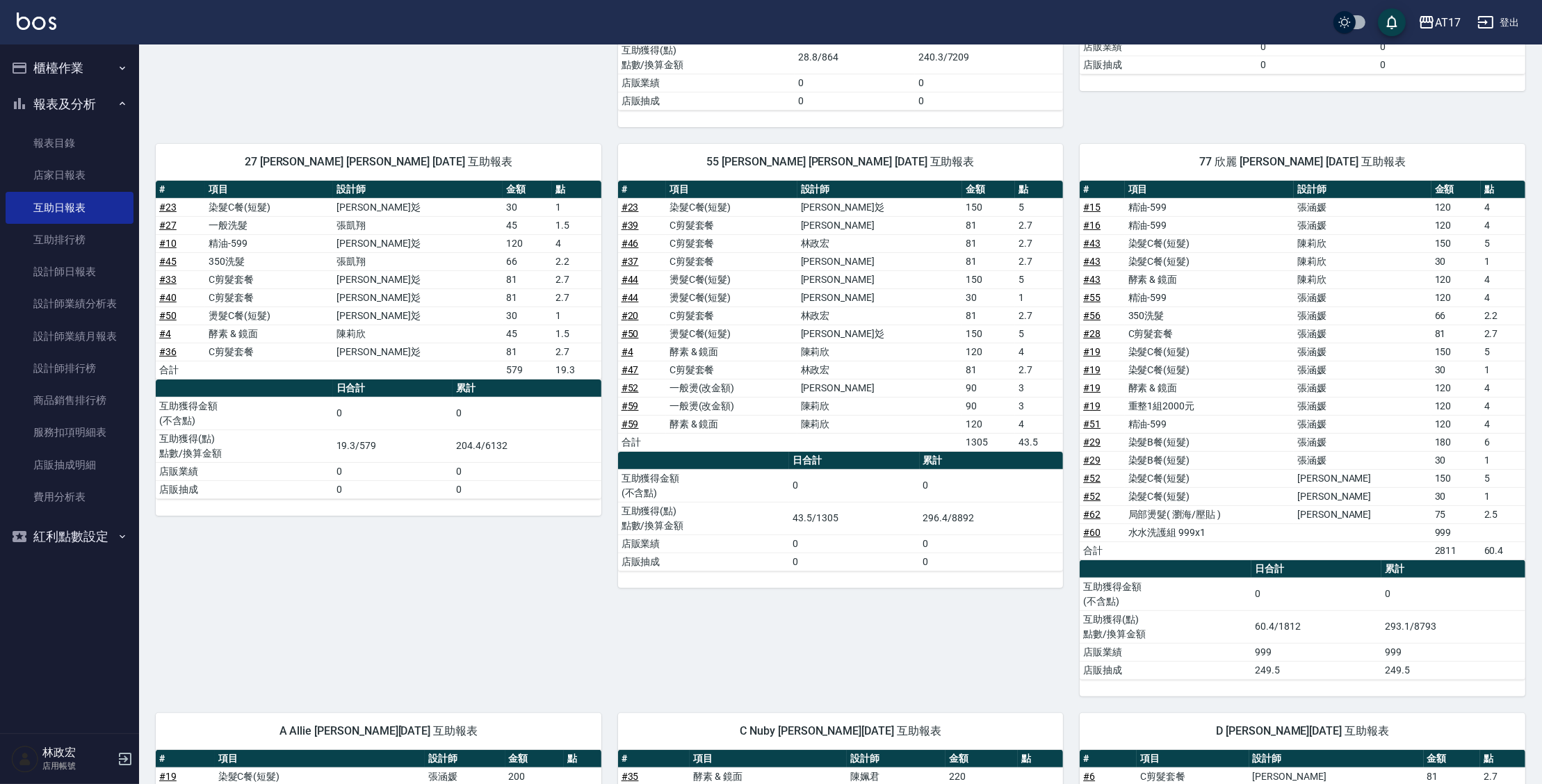
click at [860, 328] on td "[PERSON_NAME]彣" at bounding box center [880, 334] width 166 height 18
click at [105, 239] on link "互助排行榜" at bounding box center [69, 239] width 128 height 32
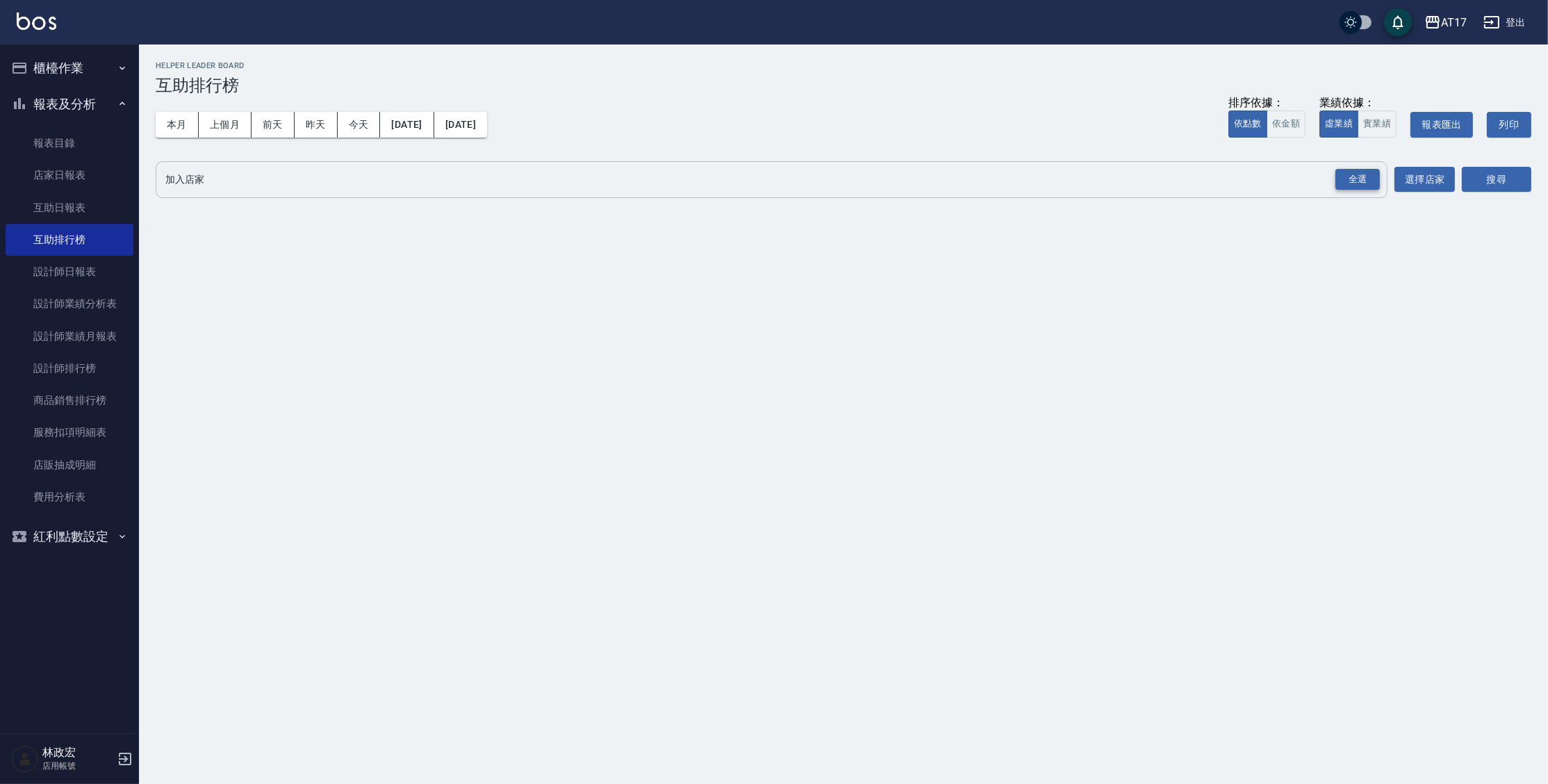
click at [1364, 181] on div "全選" at bounding box center [1357, 180] width 45 height 22
click at [1476, 185] on button "搜尋" at bounding box center [1497, 180] width 69 height 25
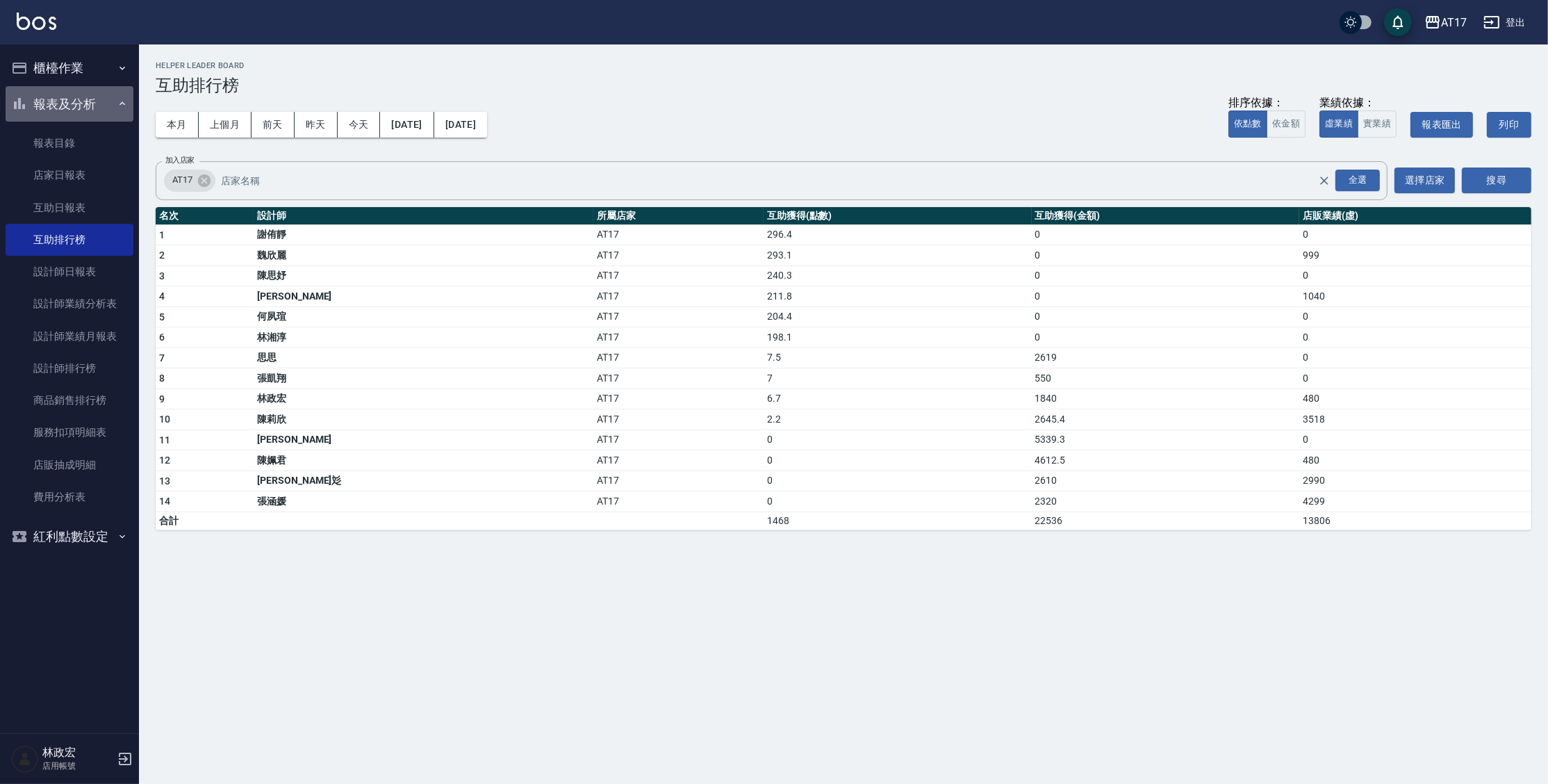
click at [59, 108] on button "報表及分析" at bounding box center [69, 105] width 128 height 36
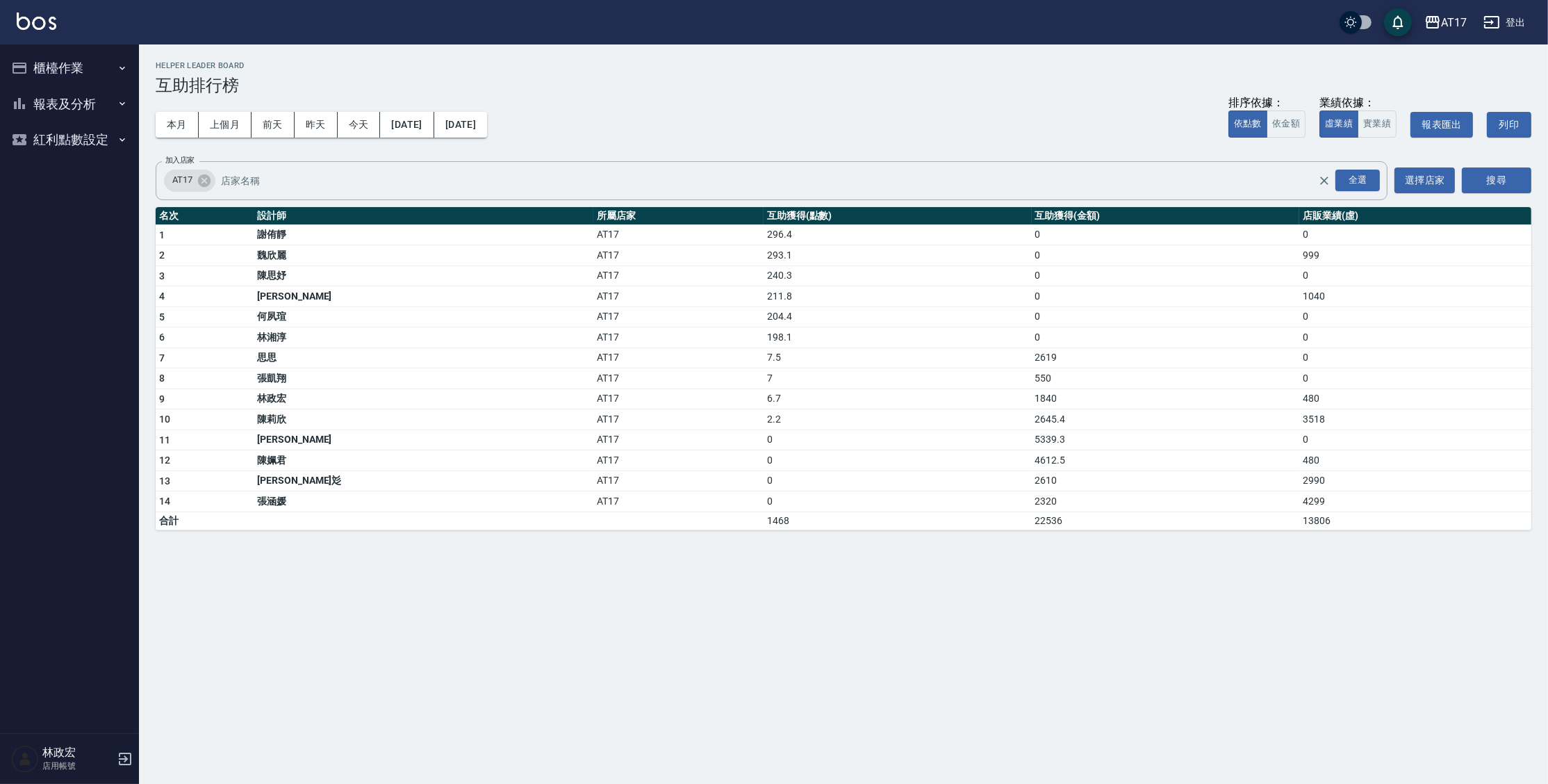
click at [62, 72] on button "櫃檯作業" at bounding box center [69, 68] width 128 height 36
click at [60, 119] on link "打帳單" at bounding box center [69, 107] width 128 height 32
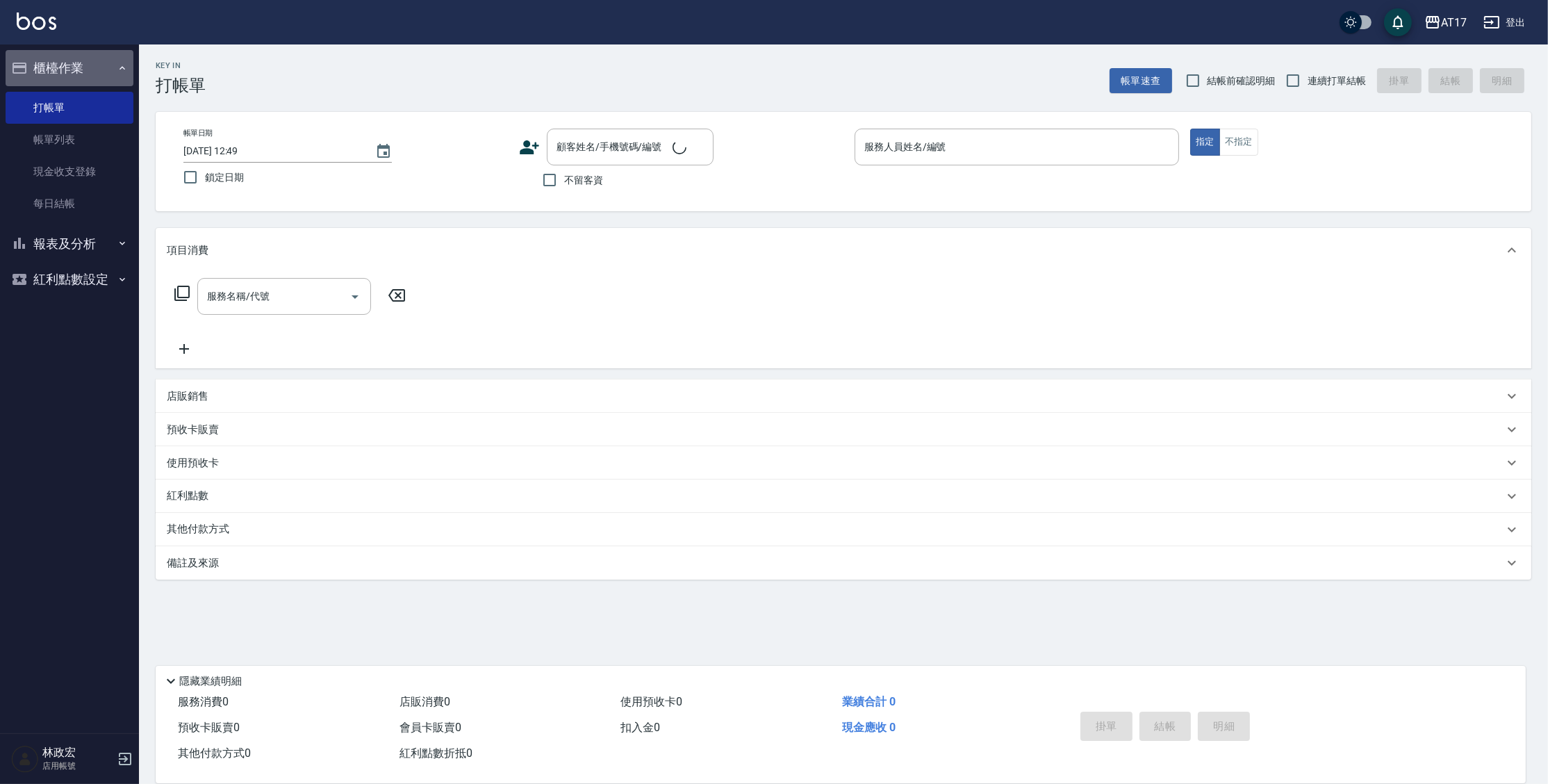
click at [64, 73] on button "櫃檯作業" at bounding box center [69, 68] width 128 height 36
